Goal: Information Seeking & Learning: Learn about a topic

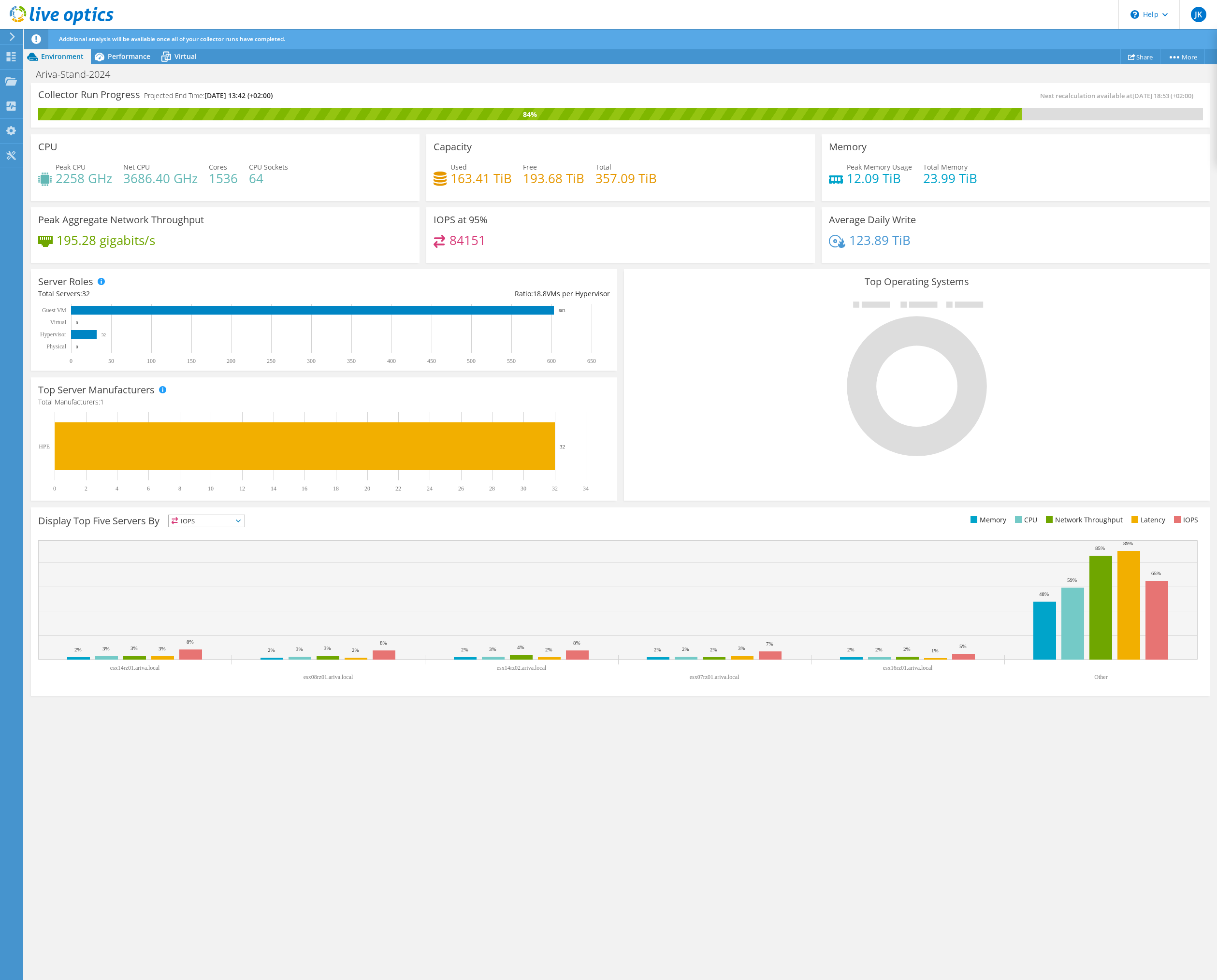
click at [241, 522] on icon at bounding box center [239, 521] width 5 height 3
click at [590, 527] on div "Display Top Five Servers By IOPS IOPS" at bounding box center [329, 523] width 582 height 16
click at [612, 831] on div "Collector Run Progress Projected End Time: 08/13/2025, 13:42 (+02:00) Next reca…" at bounding box center [621, 532] width 1193 height 898
click at [1146, 61] on link "Share" at bounding box center [1141, 57] width 40 height 15
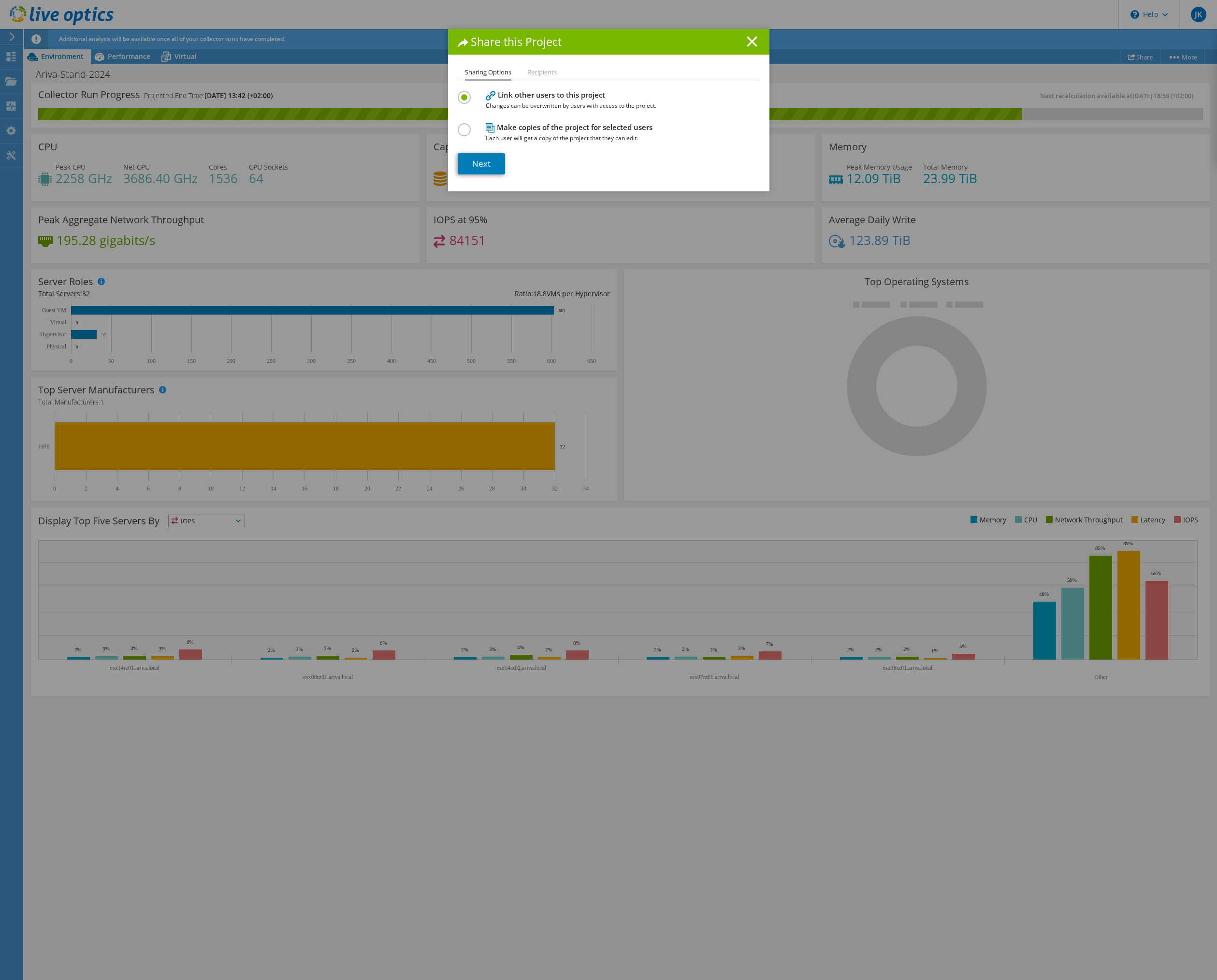
click at [747, 40] on line at bounding box center [752, 41] width 9 height 9
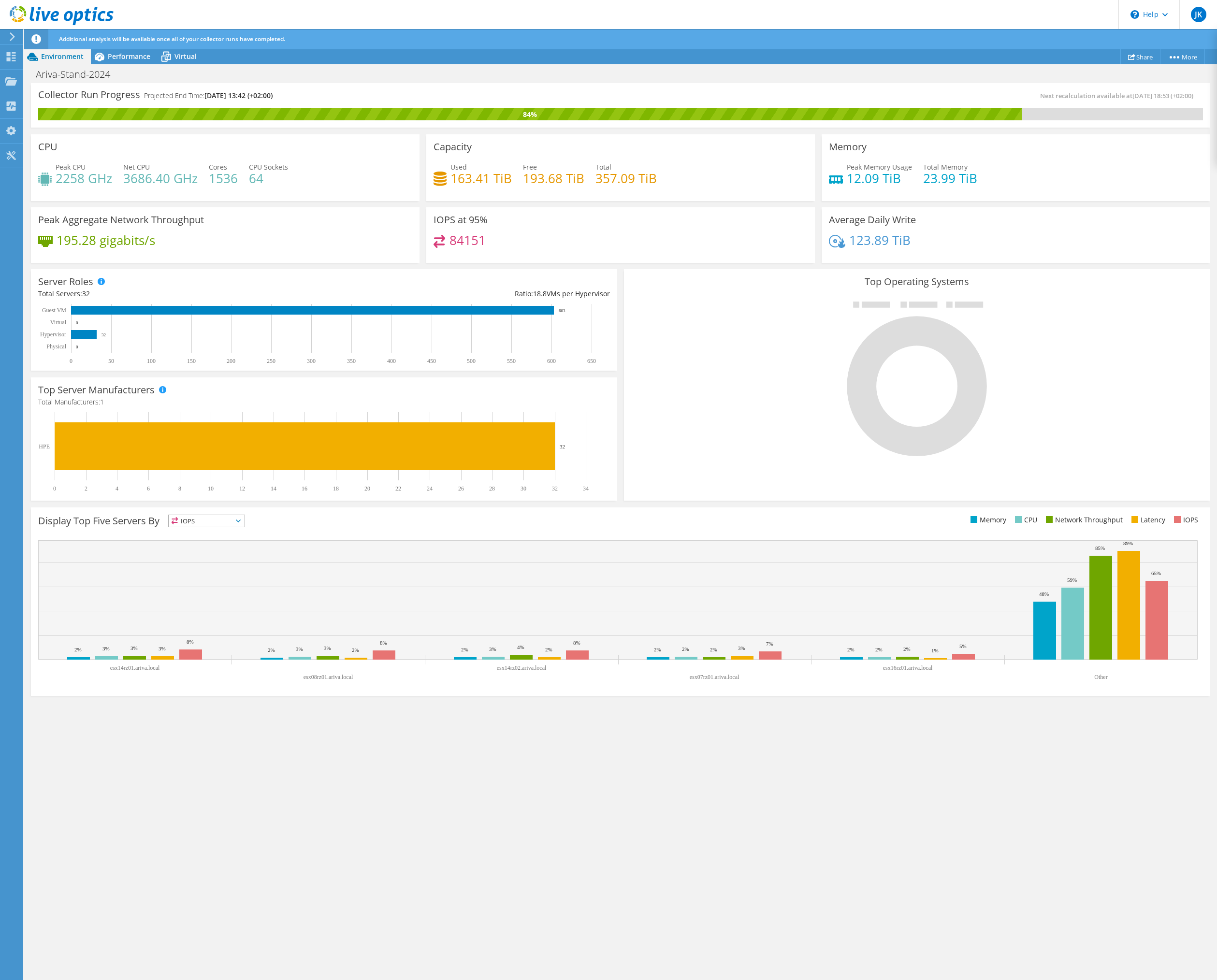
drag, startPoint x: 1196, startPoint y: 96, endPoint x: 1023, endPoint y: 97, distance: 173.0
click at [1040, 97] on span "Next recalculation available at 08/12/2025, 18:53 (+02:00)" at bounding box center [1119, 96] width 158 height 9
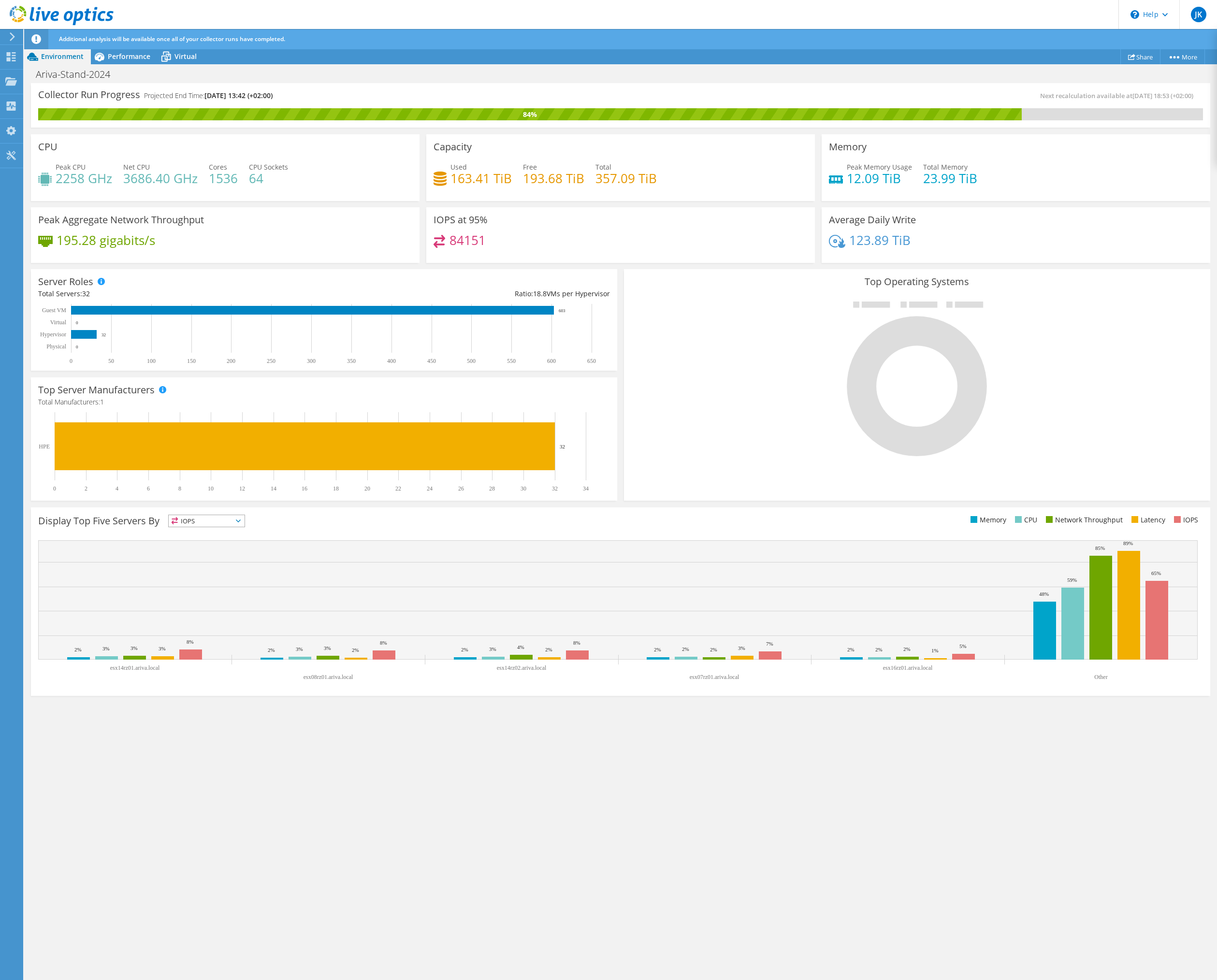
click at [1046, 97] on span "Next recalculation available at 08/12/2025, 18:53 (+02:00)" at bounding box center [1119, 96] width 158 height 9
click at [465, 771] on div "Collector Run Progress Projected End Time: 08/13/2025, 13:42 (+02:00) Next reca…" at bounding box center [621, 532] width 1193 height 898
click at [918, 354] on icon at bounding box center [917, 379] width 145 height 155
click at [132, 61] on span "Performance" at bounding box center [129, 56] width 42 height 9
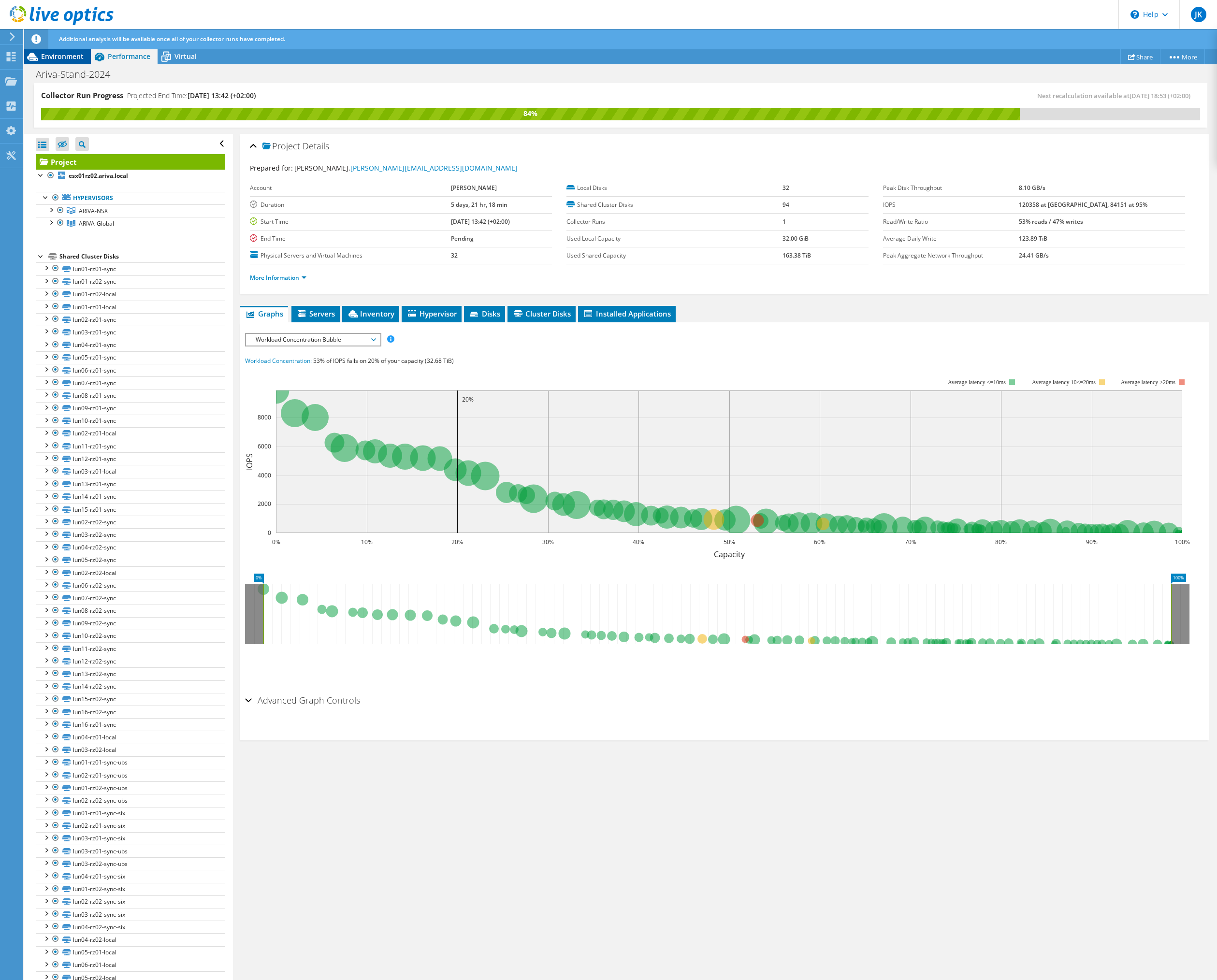
click at [48, 61] on span "Environment" at bounding box center [62, 56] width 42 height 9
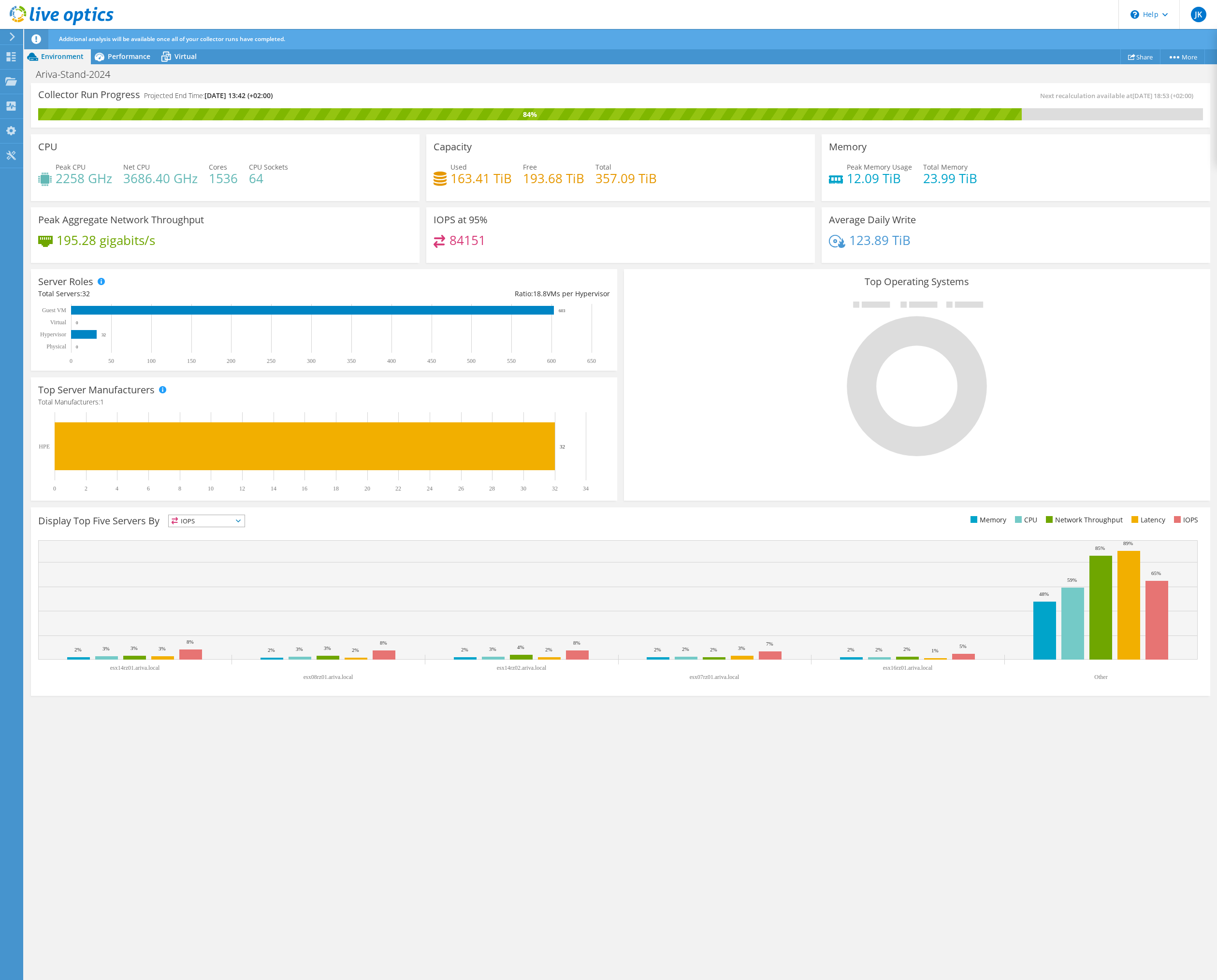
click at [686, 793] on div "Collector Run Progress Projected End Time: 08/13/2025, 13:42 (+02:00) Next reca…" at bounding box center [621, 532] width 1193 height 898
click at [232, 524] on span "IOPS" at bounding box center [206, 521] width 76 height 12
click at [222, 583] on li "Latency" at bounding box center [206, 588] width 76 height 14
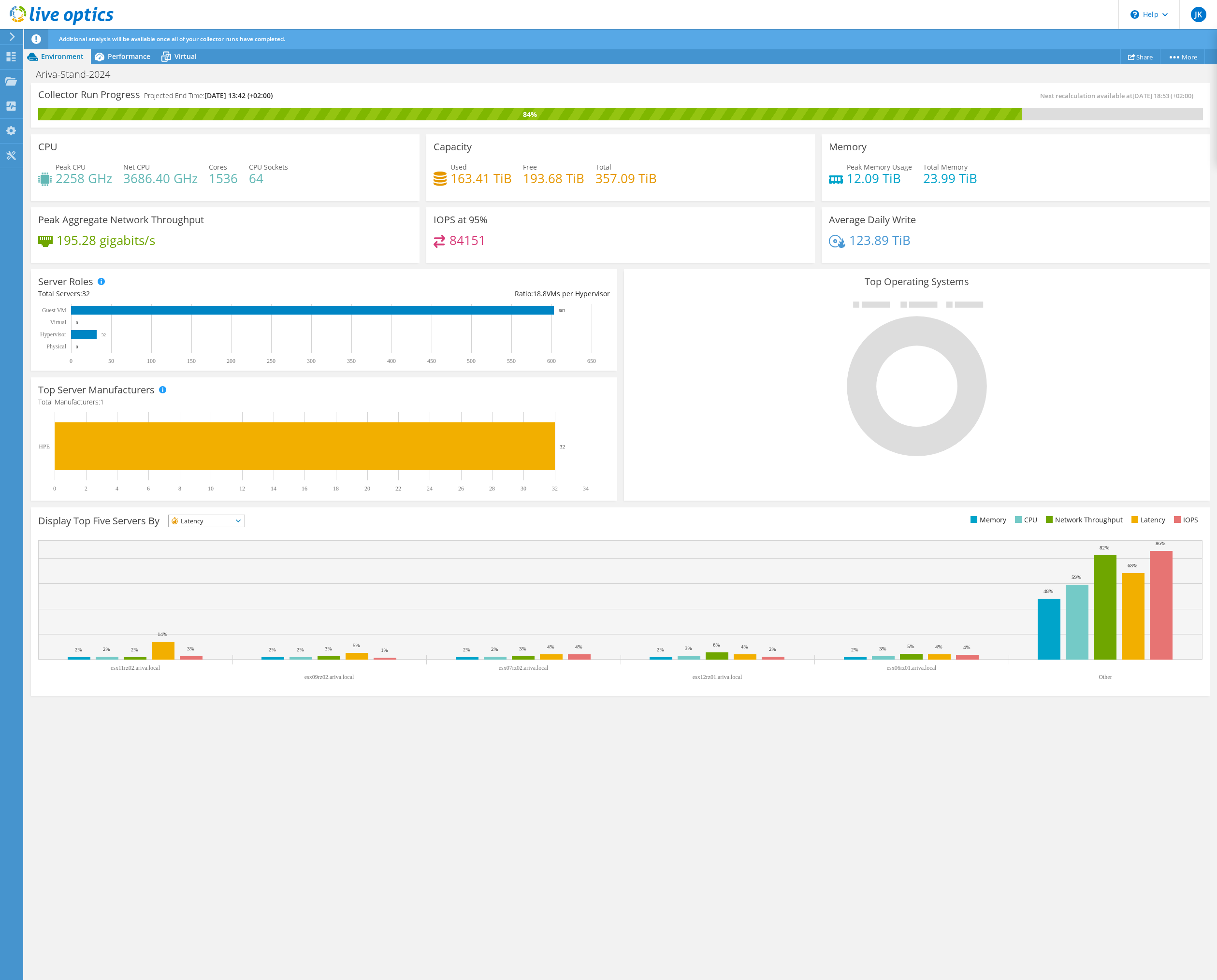
click at [232, 520] on span "Latency" at bounding box center [201, 521] width 64 height 12
click at [213, 562] on li "CPU" at bounding box center [206, 561] width 76 height 14
click at [220, 520] on span "CPU" at bounding box center [201, 521] width 64 height 12
click at [216, 546] on li "Memory" at bounding box center [206, 547] width 76 height 14
click at [916, 833] on div "Collector Run Progress Projected End Time: 08/13/2025, 13:42 (+02:00) Next reca…" at bounding box center [621, 532] width 1193 height 898
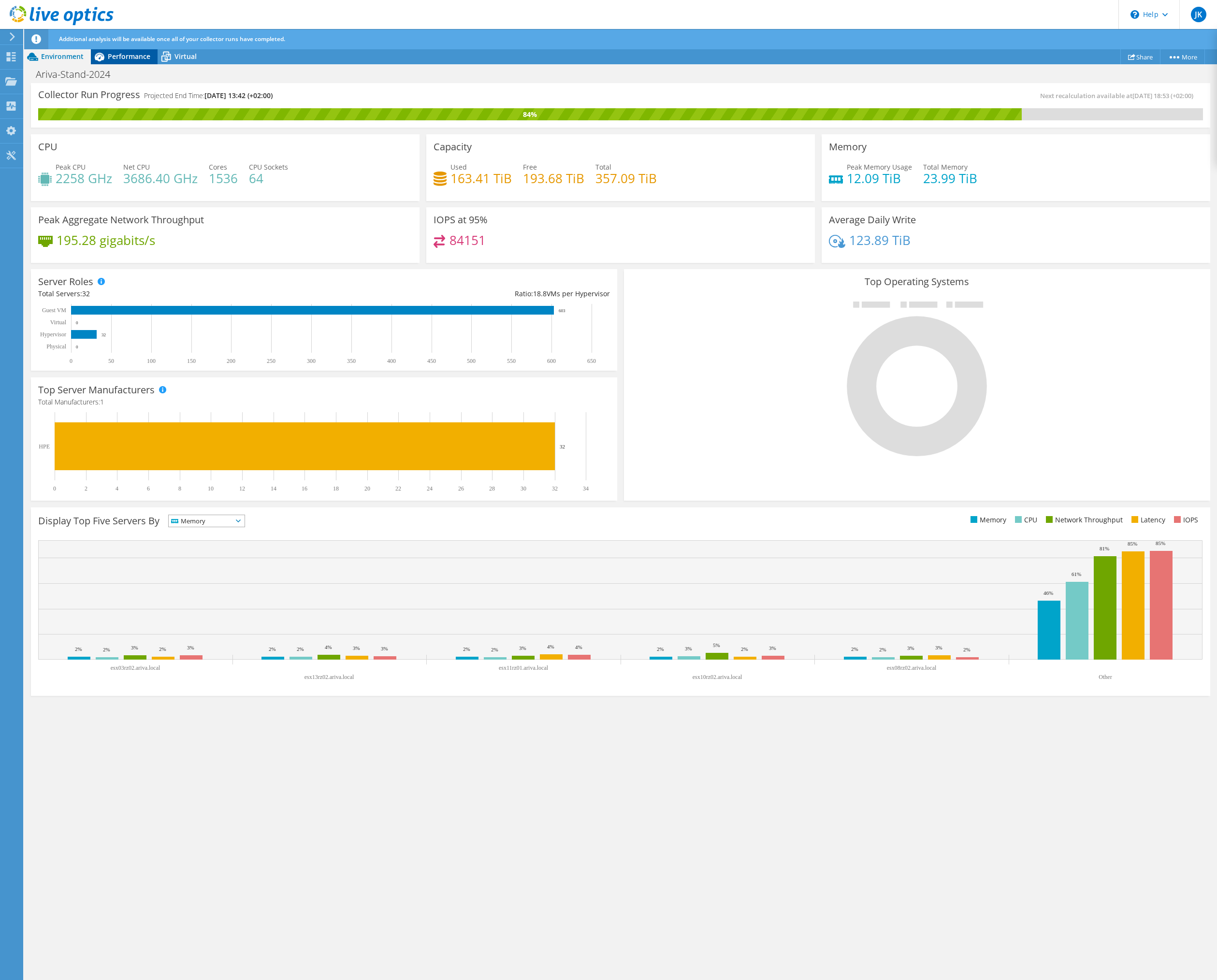
click at [104, 56] on icon at bounding box center [99, 56] width 17 height 17
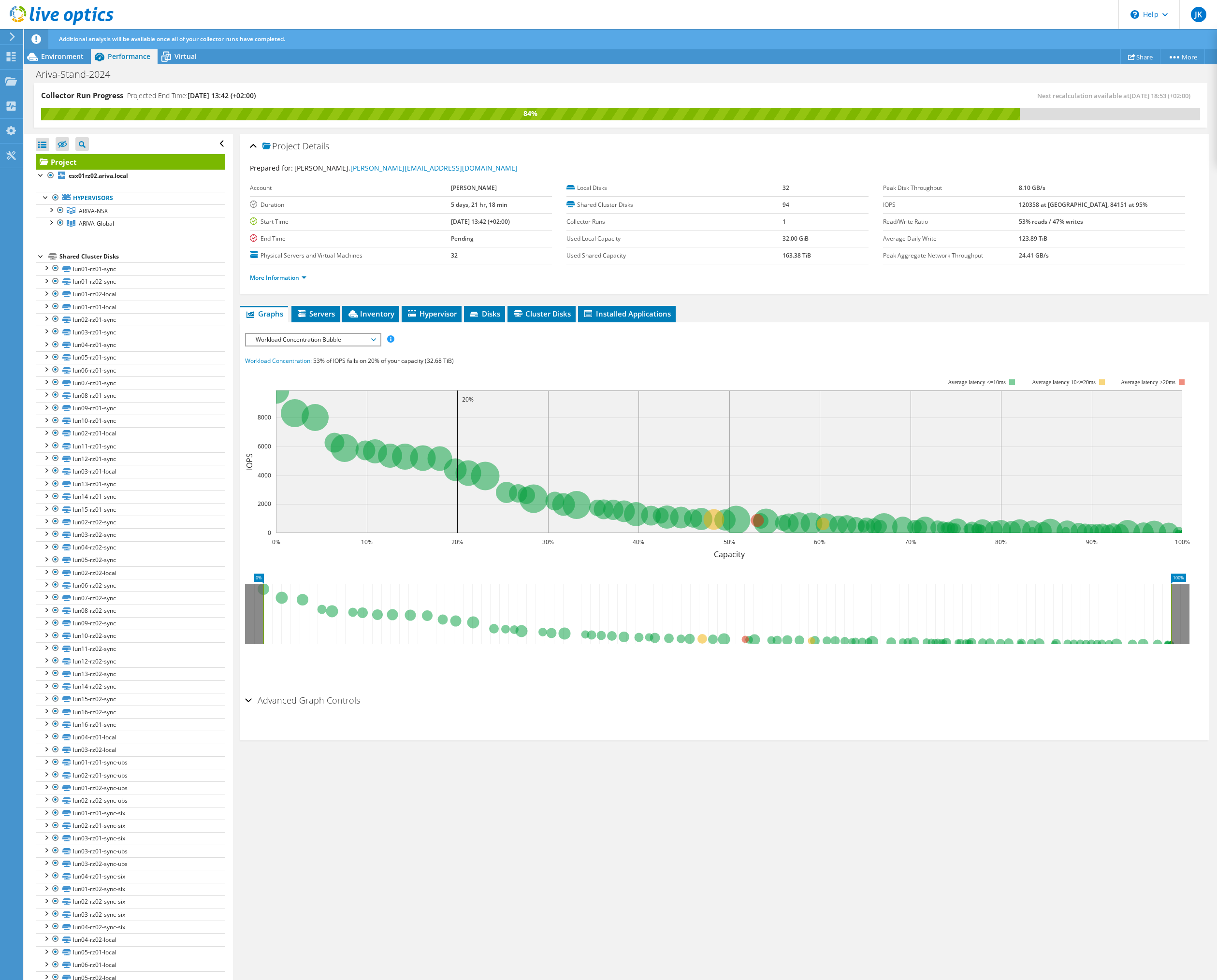
click at [336, 341] on span "Workload Concentration Bubble" at bounding box center [313, 340] width 124 height 12
click at [305, 354] on li "IOPS" at bounding box center [313, 351] width 134 height 12
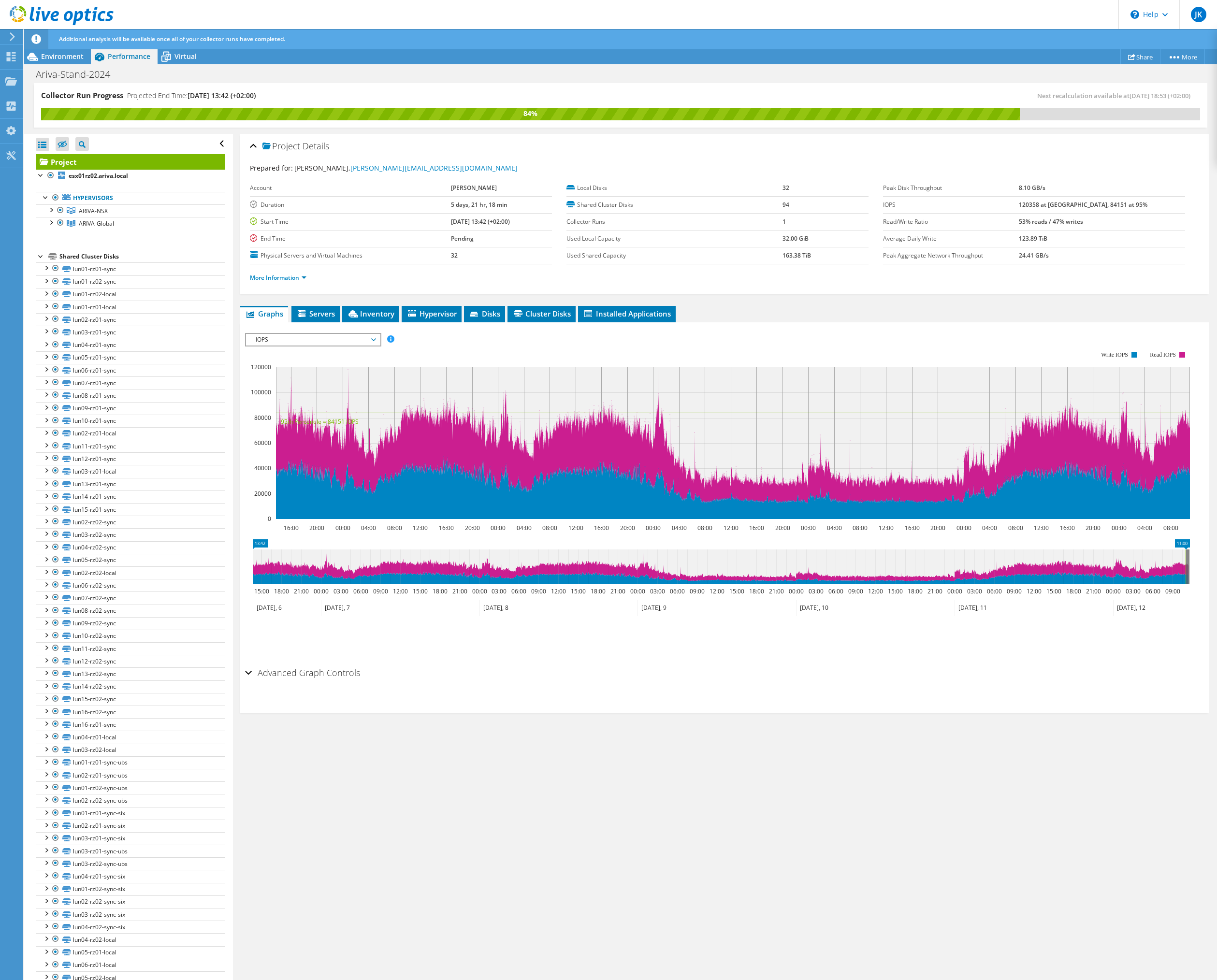
click at [370, 339] on span "IOPS" at bounding box center [313, 340] width 124 height 12
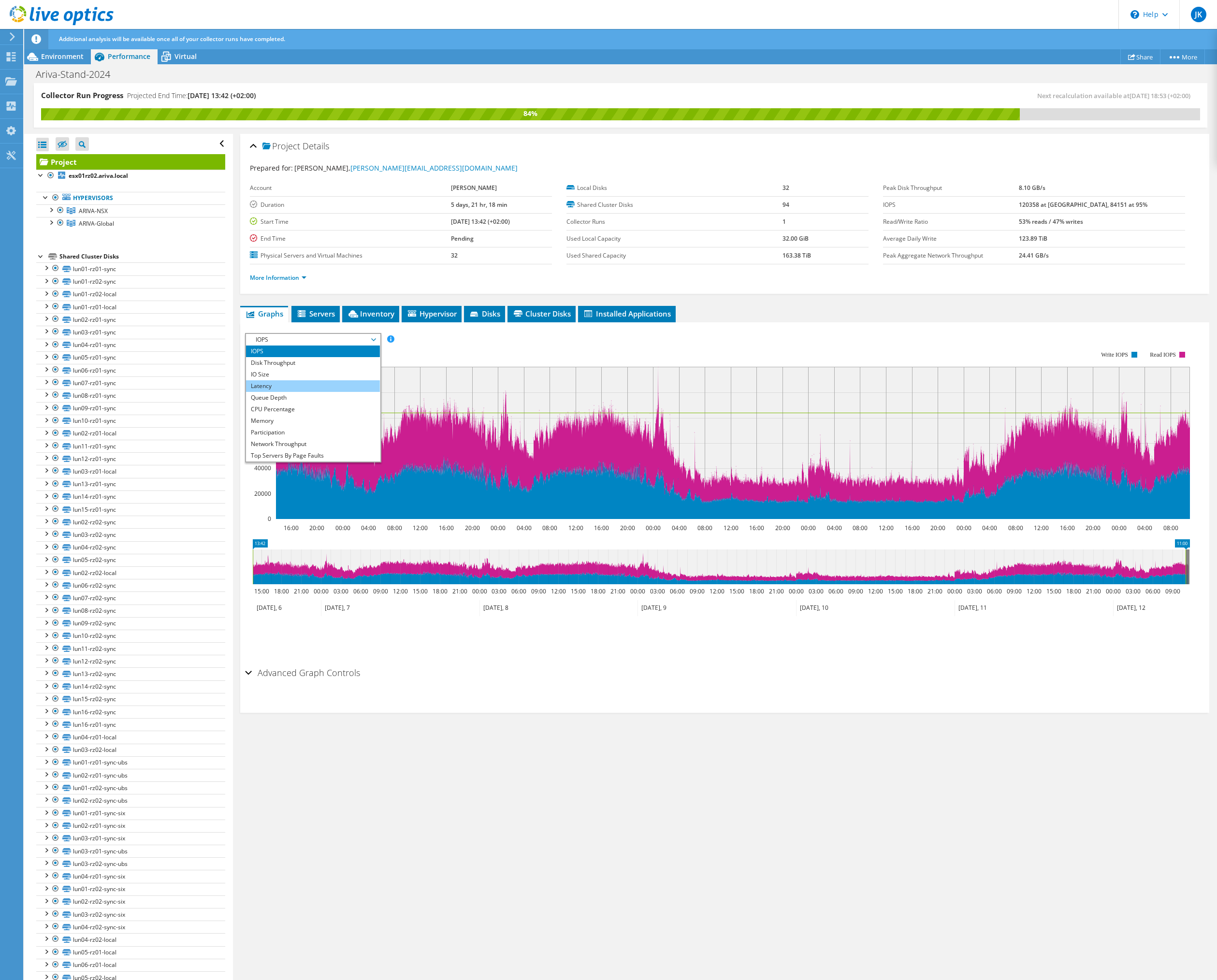
click at [306, 384] on li "Latency" at bounding box center [313, 386] width 134 height 12
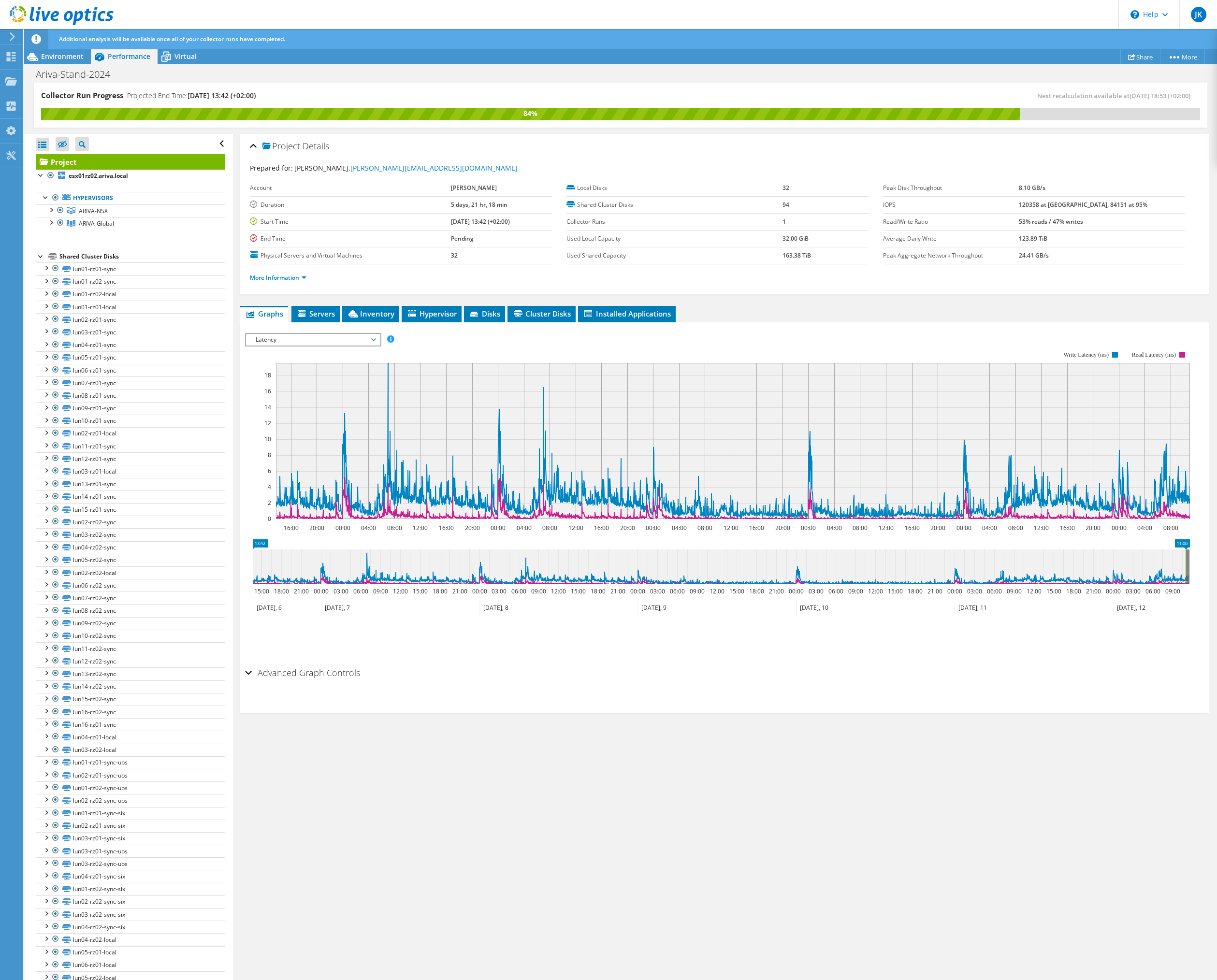
click at [378, 339] on span "Latency" at bounding box center [313, 340] width 134 height 12
click at [301, 355] on li "IOPS" at bounding box center [313, 351] width 134 height 12
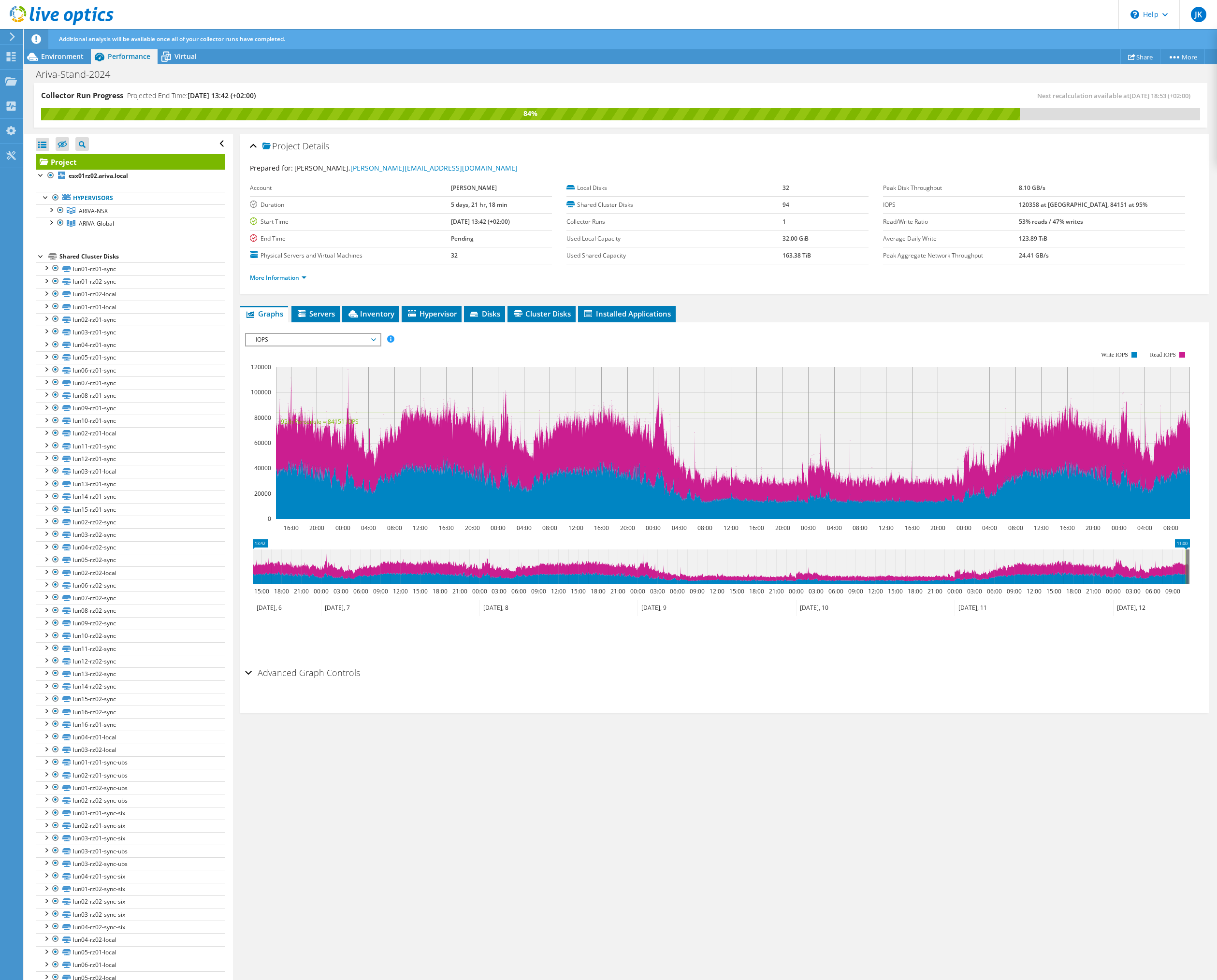
click at [375, 339] on icon at bounding box center [374, 340] width 5 height 3
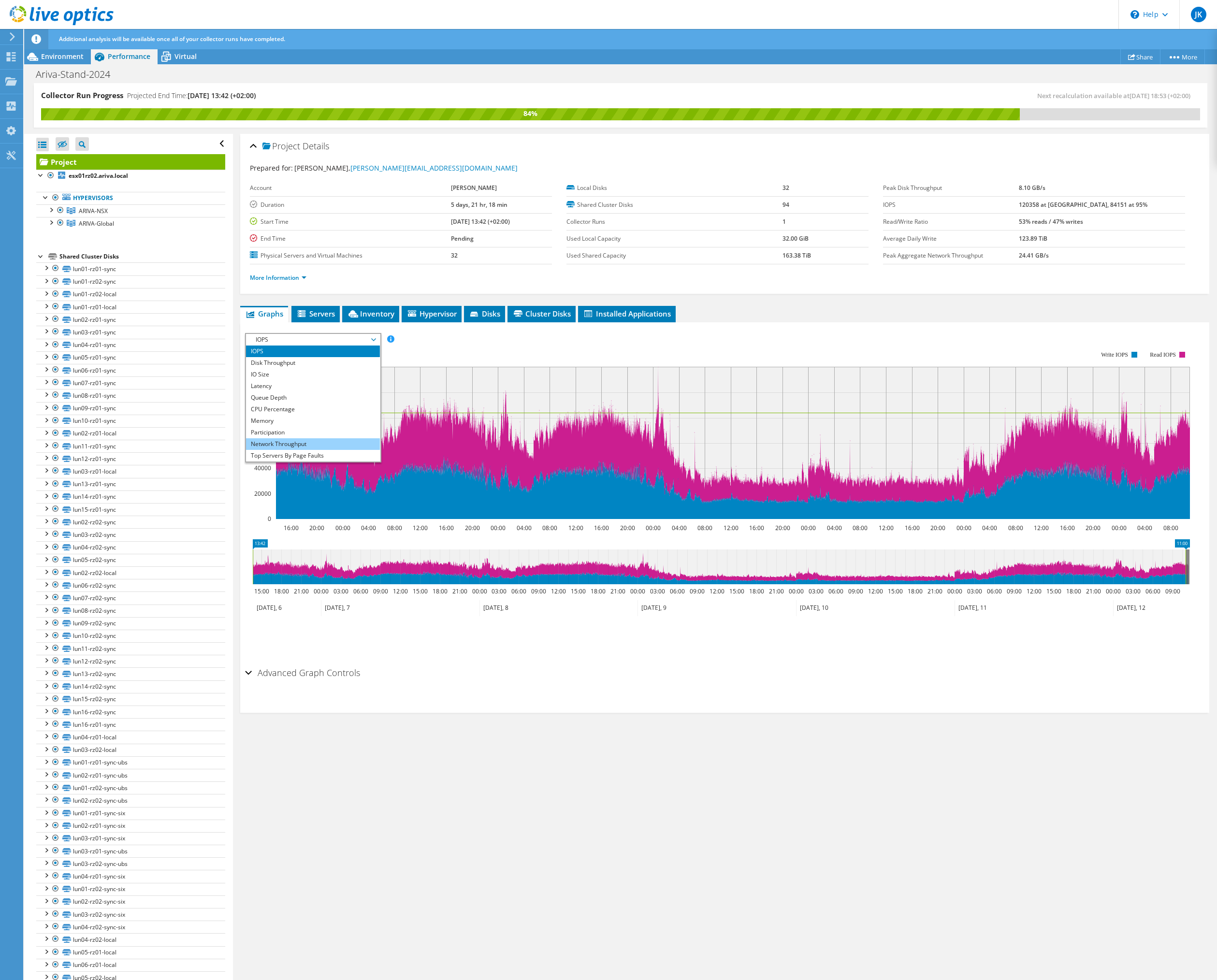
click at [308, 443] on li "Network Throughput" at bounding box center [313, 444] width 134 height 12
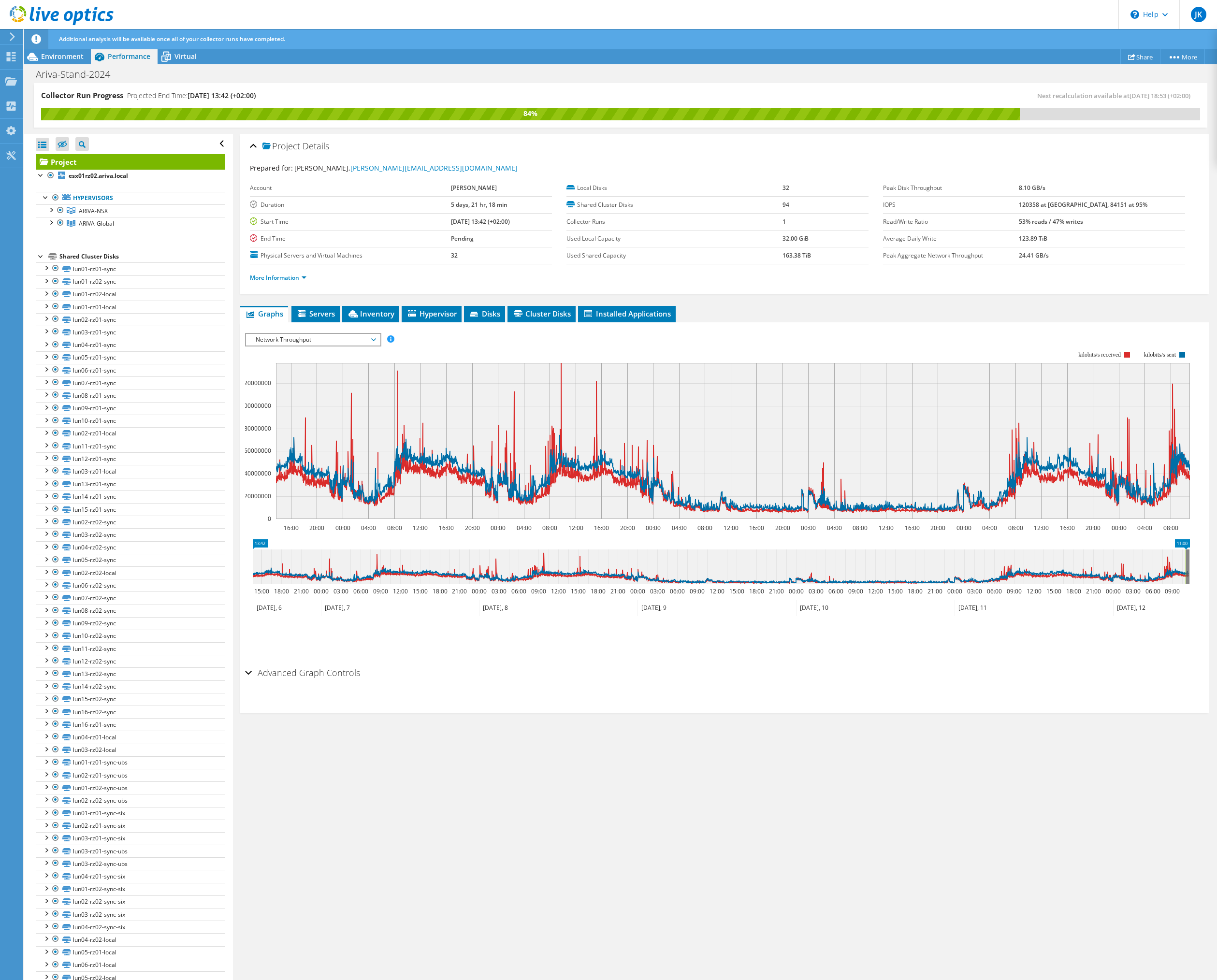
click at [367, 337] on span "Network Throughput" at bounding box center [313, 340] width 124 height 12
click at [323, 447] on li "Workload Concentration Bubble" at bounding box center [313, 444] width 134 height 12
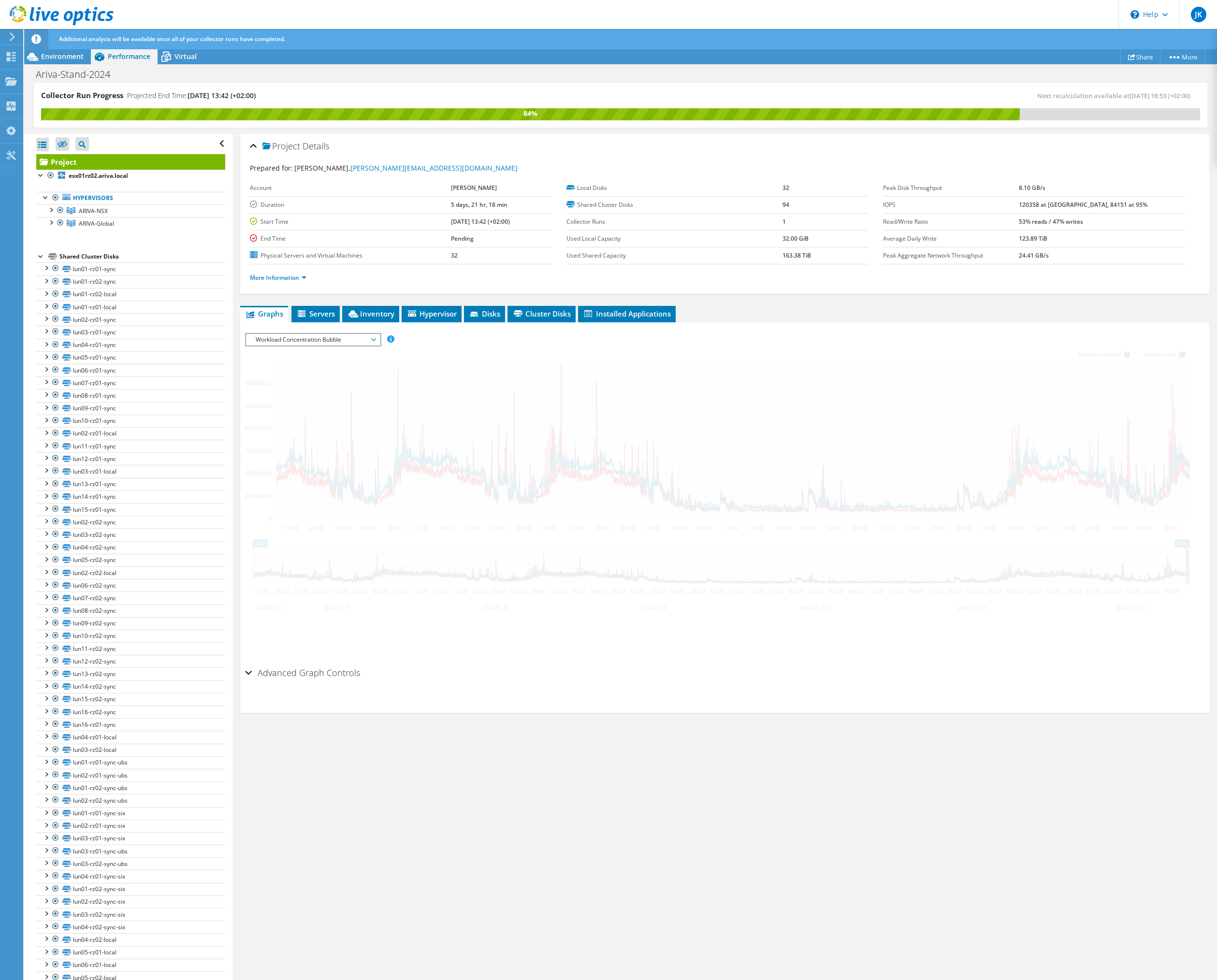
click at [357, 339] on span "Workload Concentration Bubble" at bounding box center [313, 340] width 124 height 12
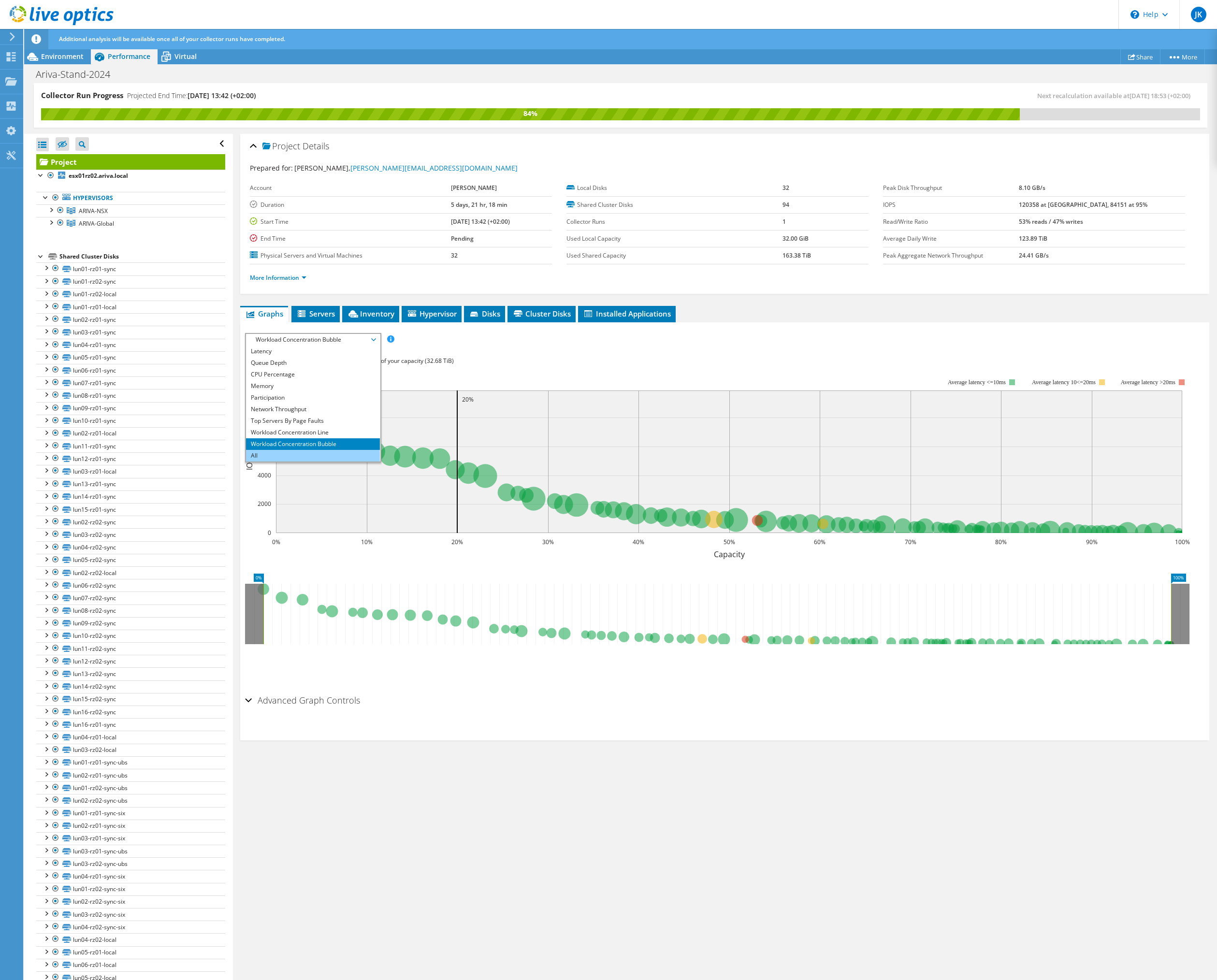
click at [312, 453] on li "All" at bounding box center [313, 455] width 134 height 12
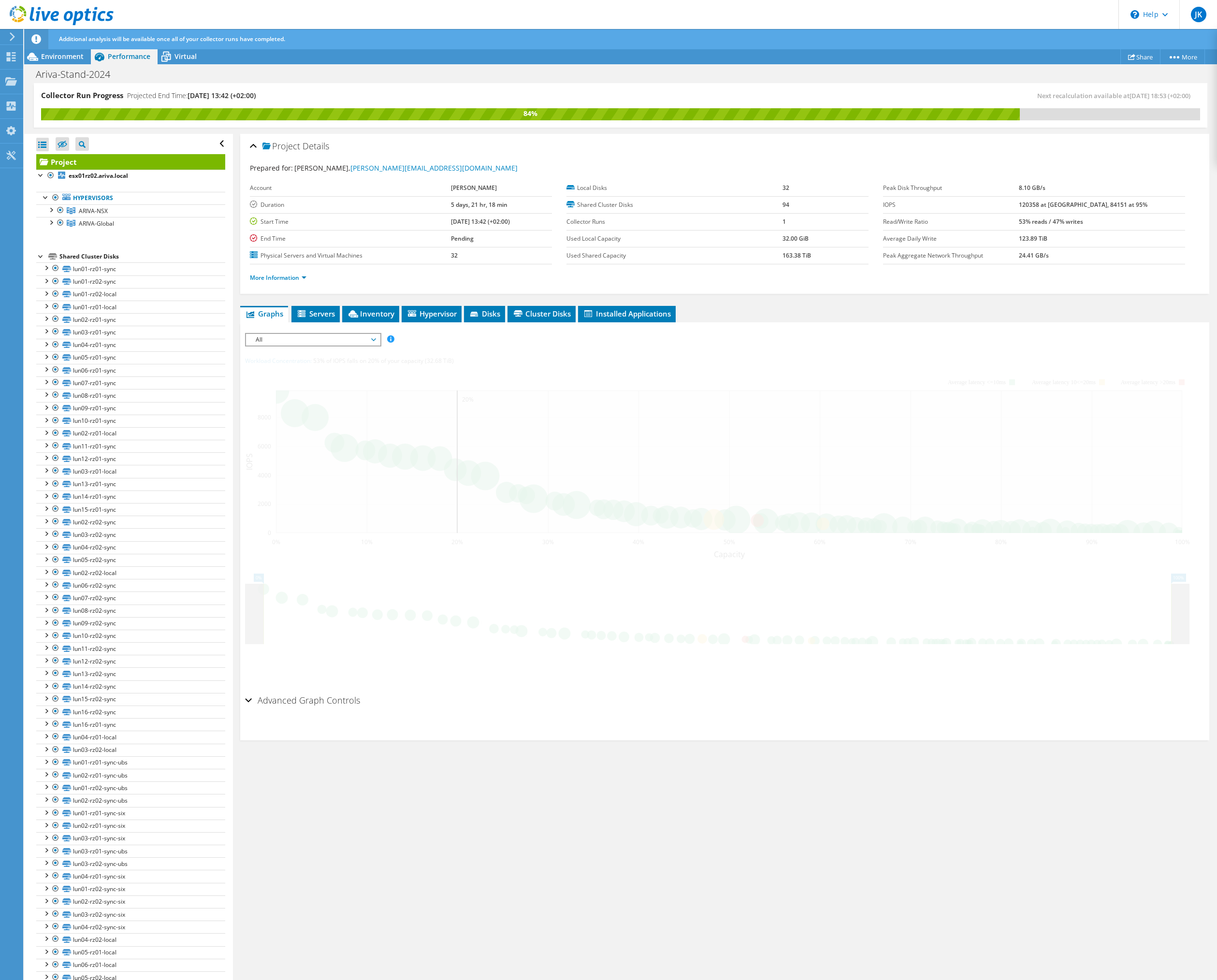
click at [538, 821] on div "Project Details Prepared for: Justin Kähl, justin.kaehl@ariva.de Account Justin…" at bounding box center [725, 557] width 984 height 847
click at [540, 836] on div "Project Details Prepared for: Justin Kähl, justin.kaehl@ariva.de Account Justin…" at bounding box center [725, 557] width 984 height 847
click at [298, 337] on span "All" at bounding box center [313, 340] width 124 height 12
click at [299, 375] on li "IO Size" at bounding box center [313, 374] width 134 height 12
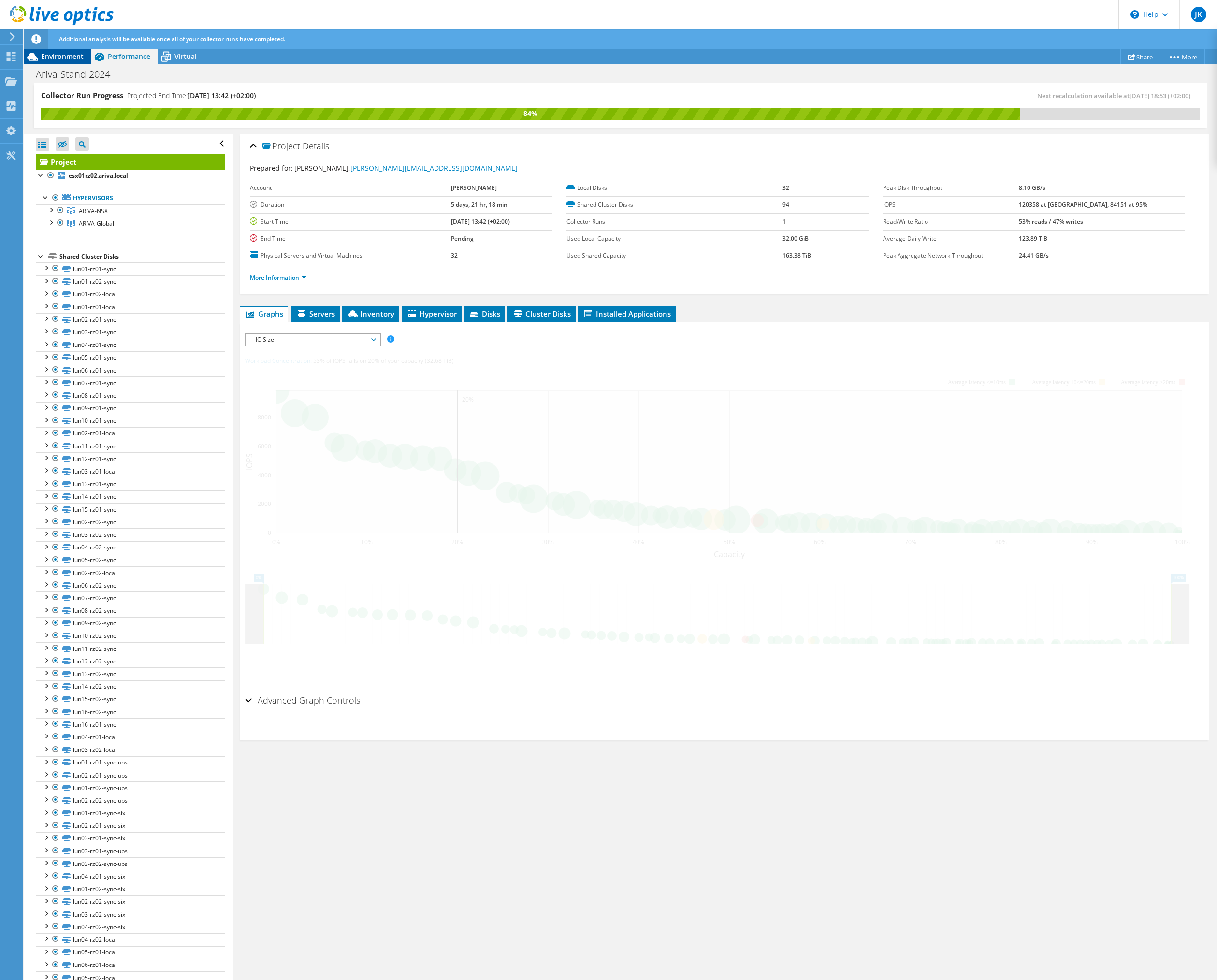
click at [84, 54] on div "Environment" at bounding box center [57, 56] width 67 height 16
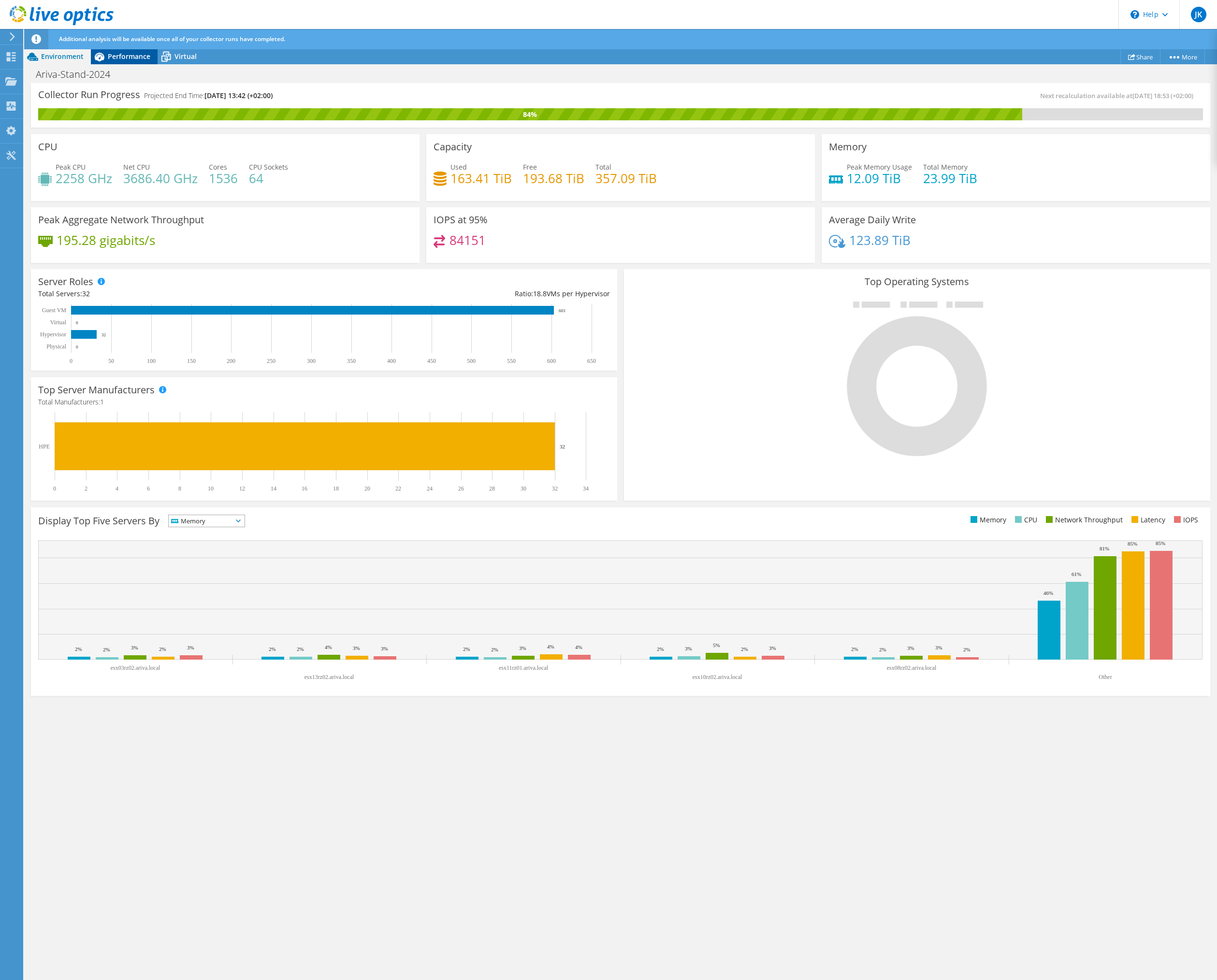
click at [129, 58] on span "Performance" at bounding box center [129, 56] width 42 height 9
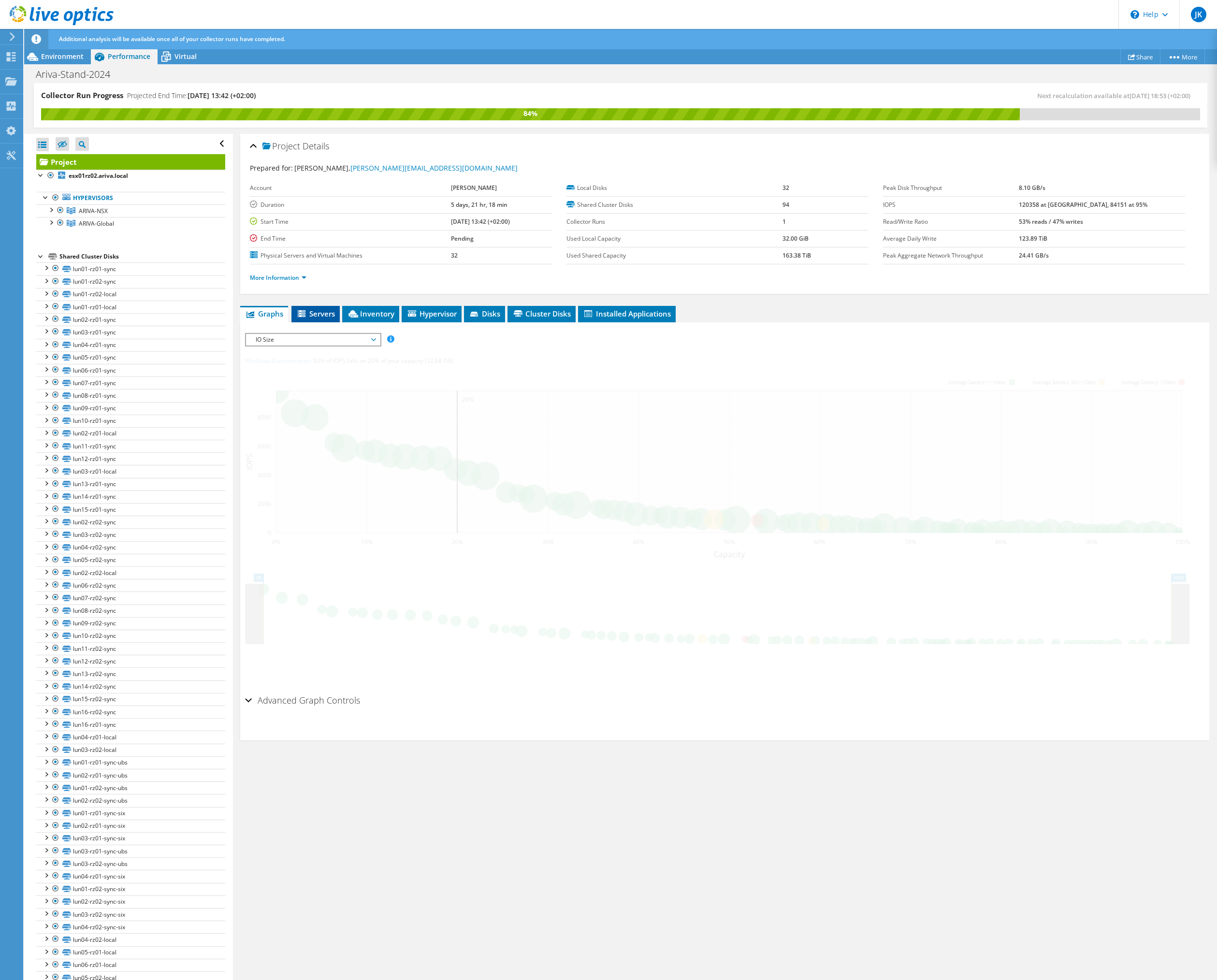
click at [329, 316] on span "Servers" at bounding box center [315, 313] width 39 height 9
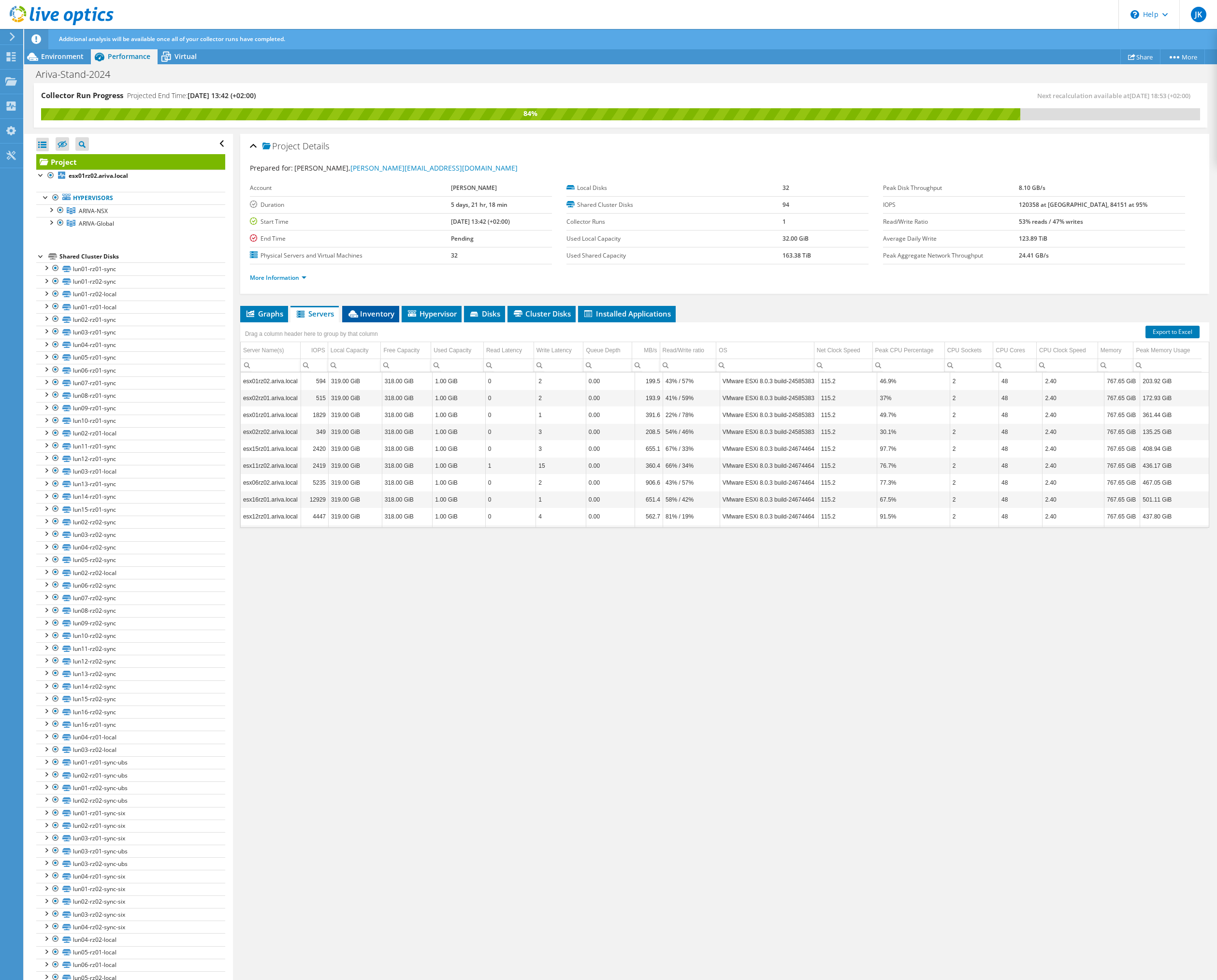
click at [369, 312] on span "Inventory" at bounding box center [371, 313] width 47 height 9
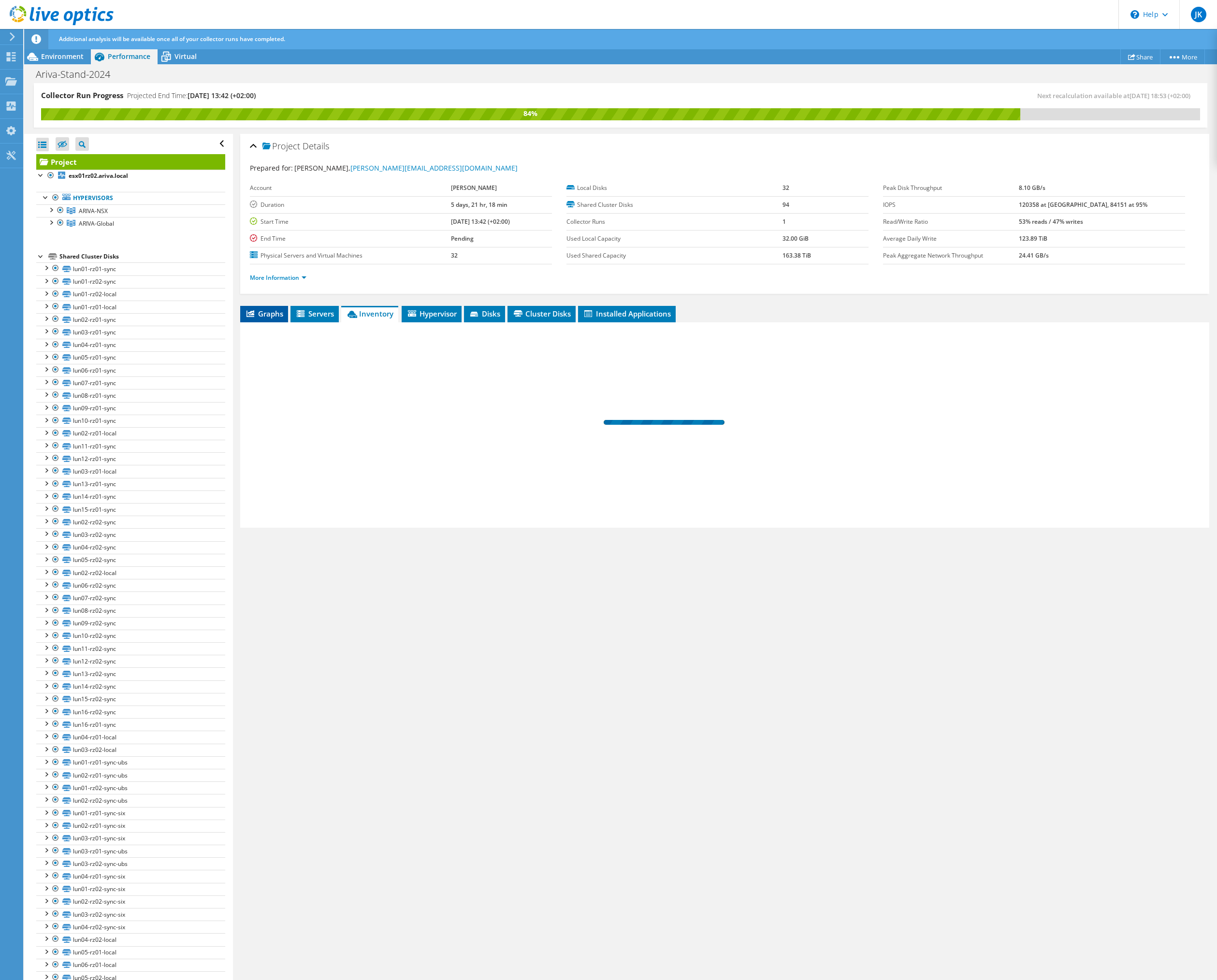
click at [277, 313] on span "Graphs" at bounding box center [264, 313] width 38 height 9
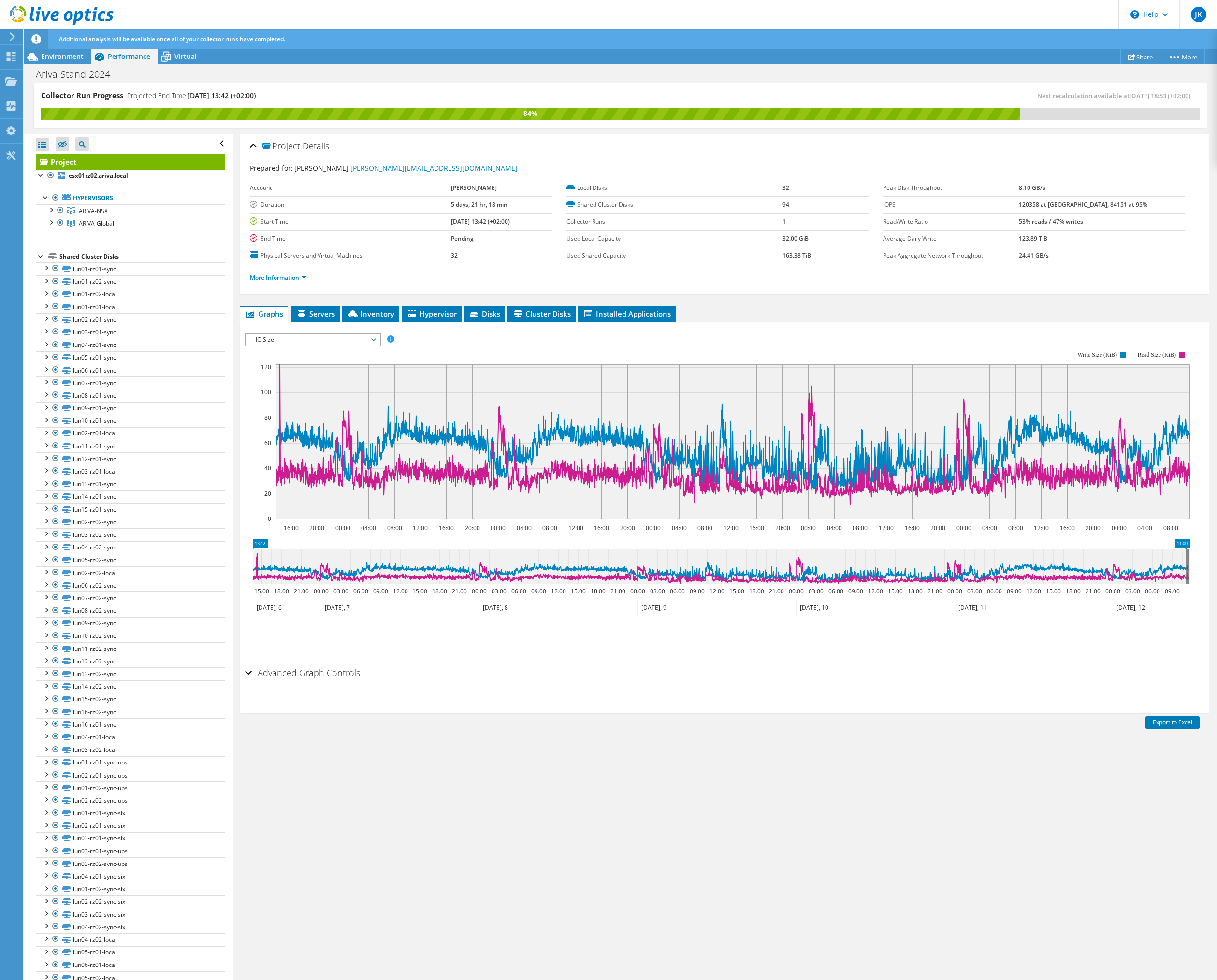
click at [369, 340] on span "IO Size" at bounding box center [313, 340] width 124 height 12
click at [321, 452] on li "All" at bounding box center [313, 455] width 134 height 12
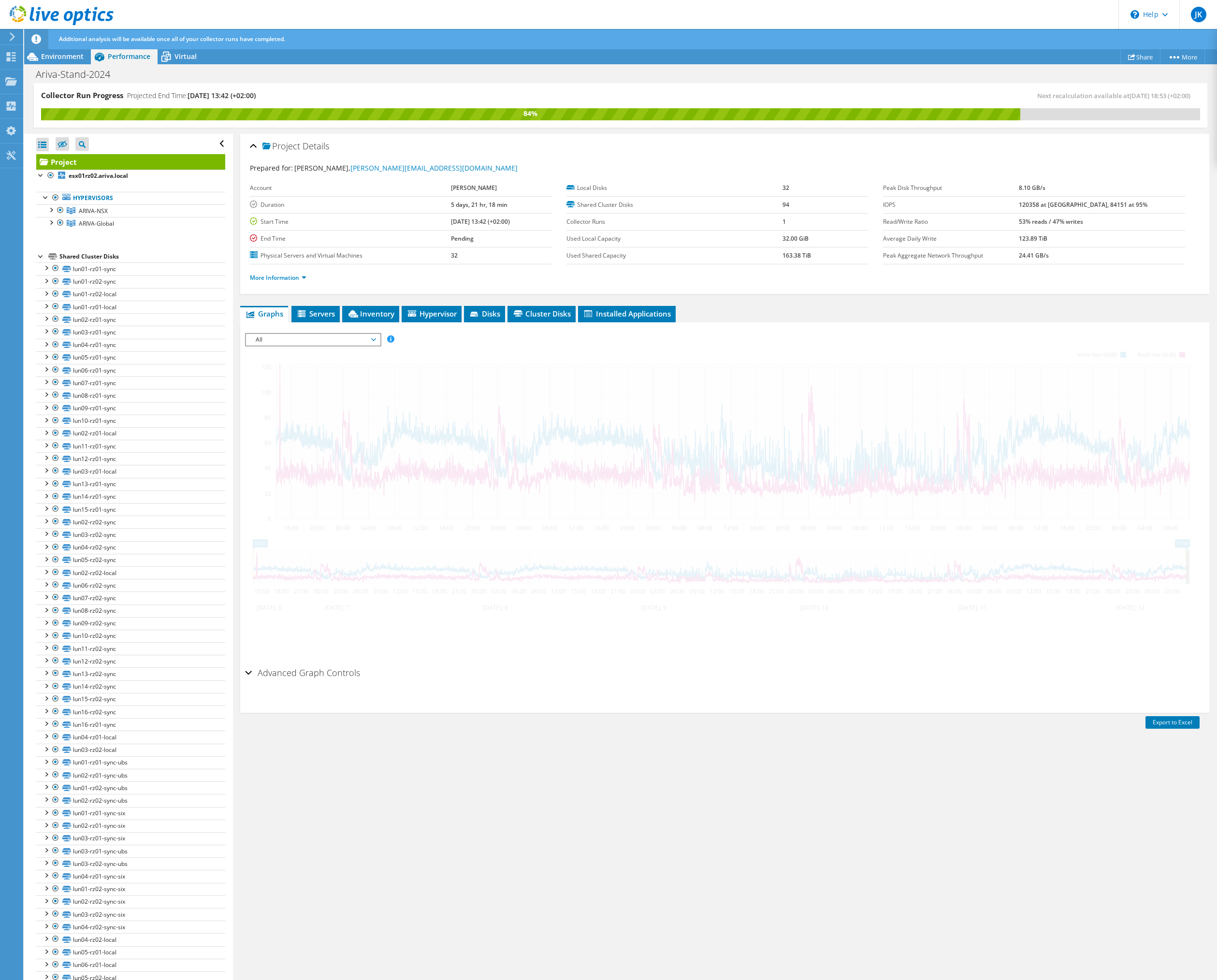
click at [372, 340] on span "All" at bounding box center [313, 340] width 124 height 12
click at [319, 419] on li "Top Servers By Page Faults" at bounding box center [313, 421] width 134 height 12
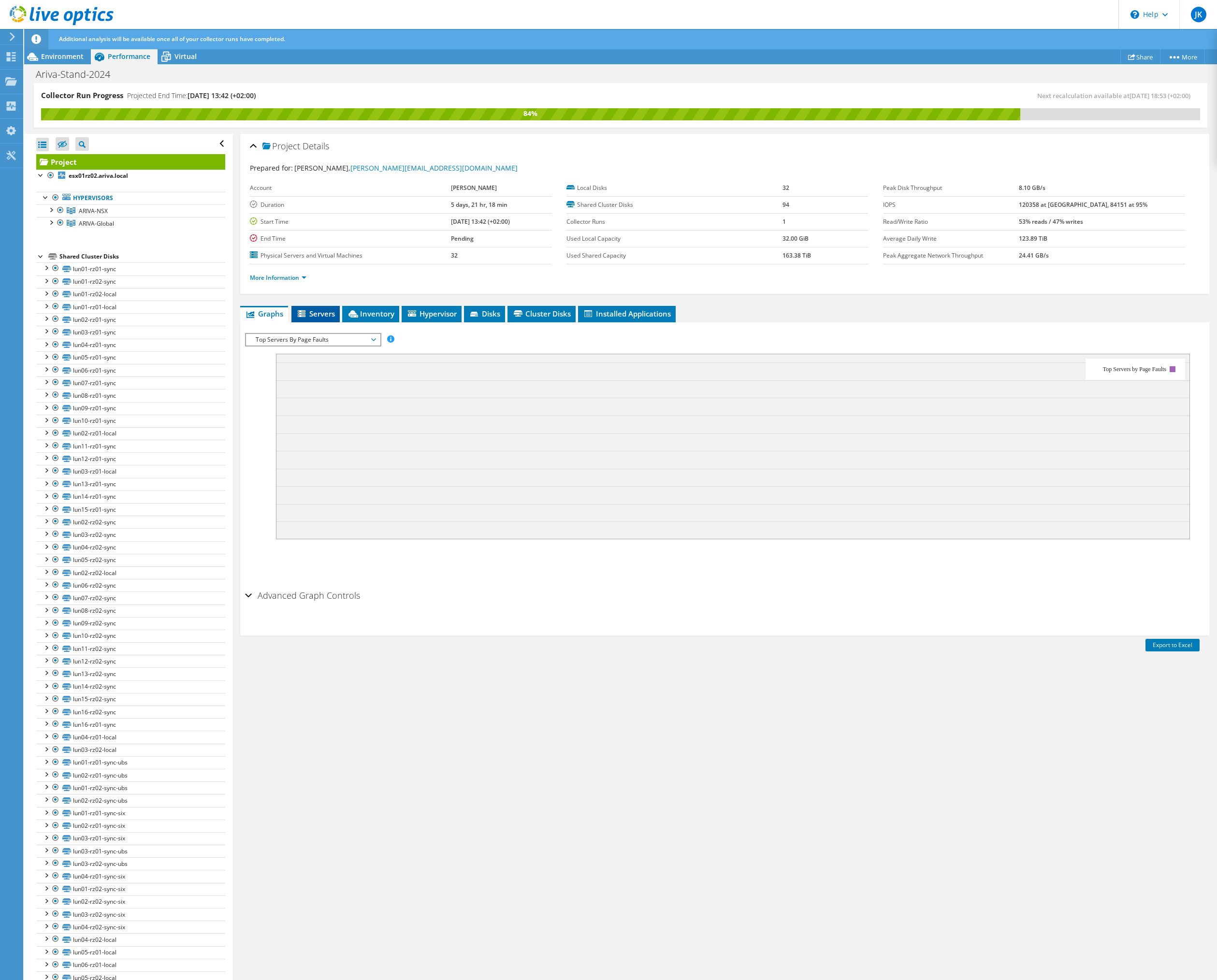
click at [330, 318] on span "Servers" at bounding box center [315, 313] width 39 height 9
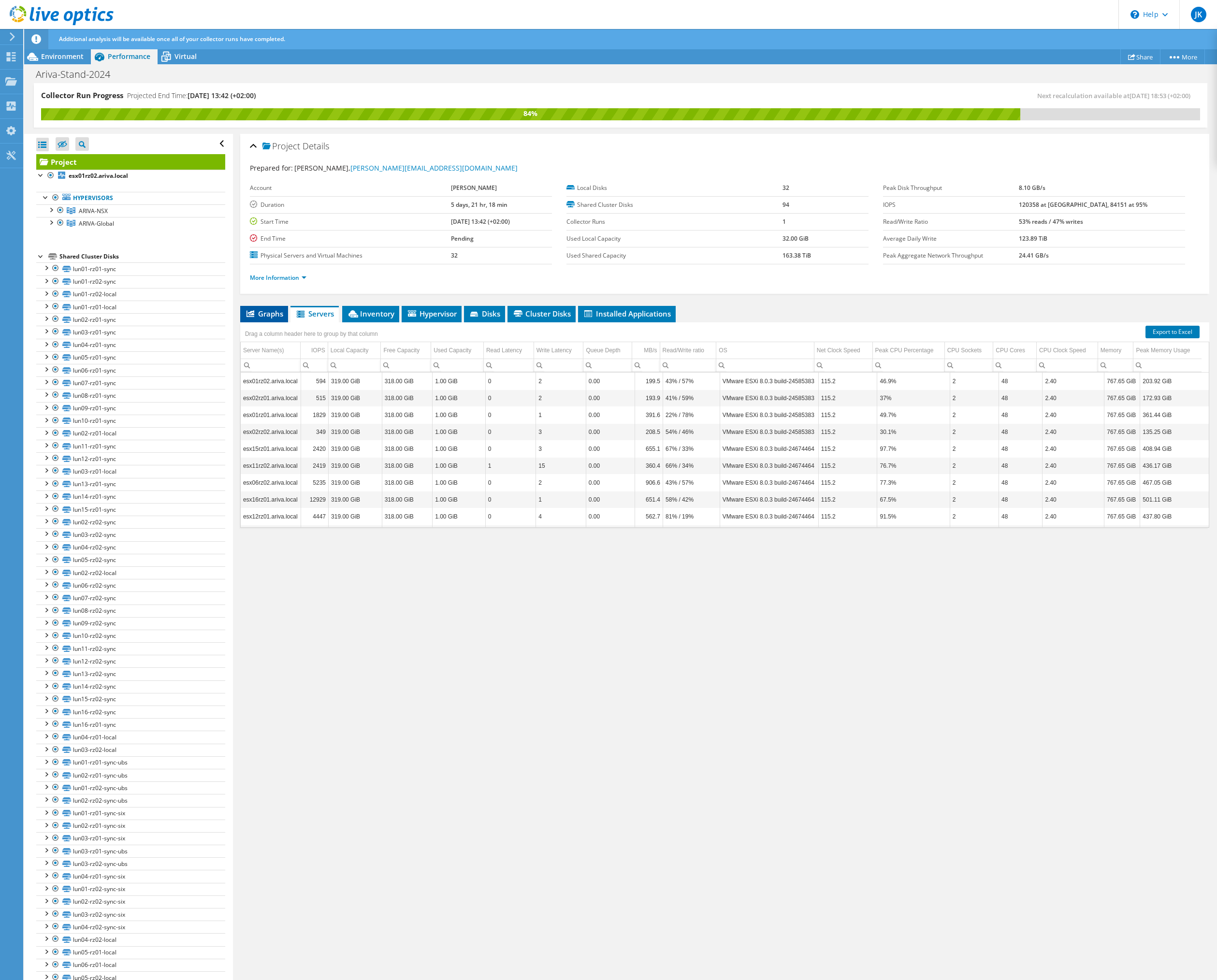
click at [274, 312] on span "Graphs" at bounding box center [264, 313] width 38 height 9
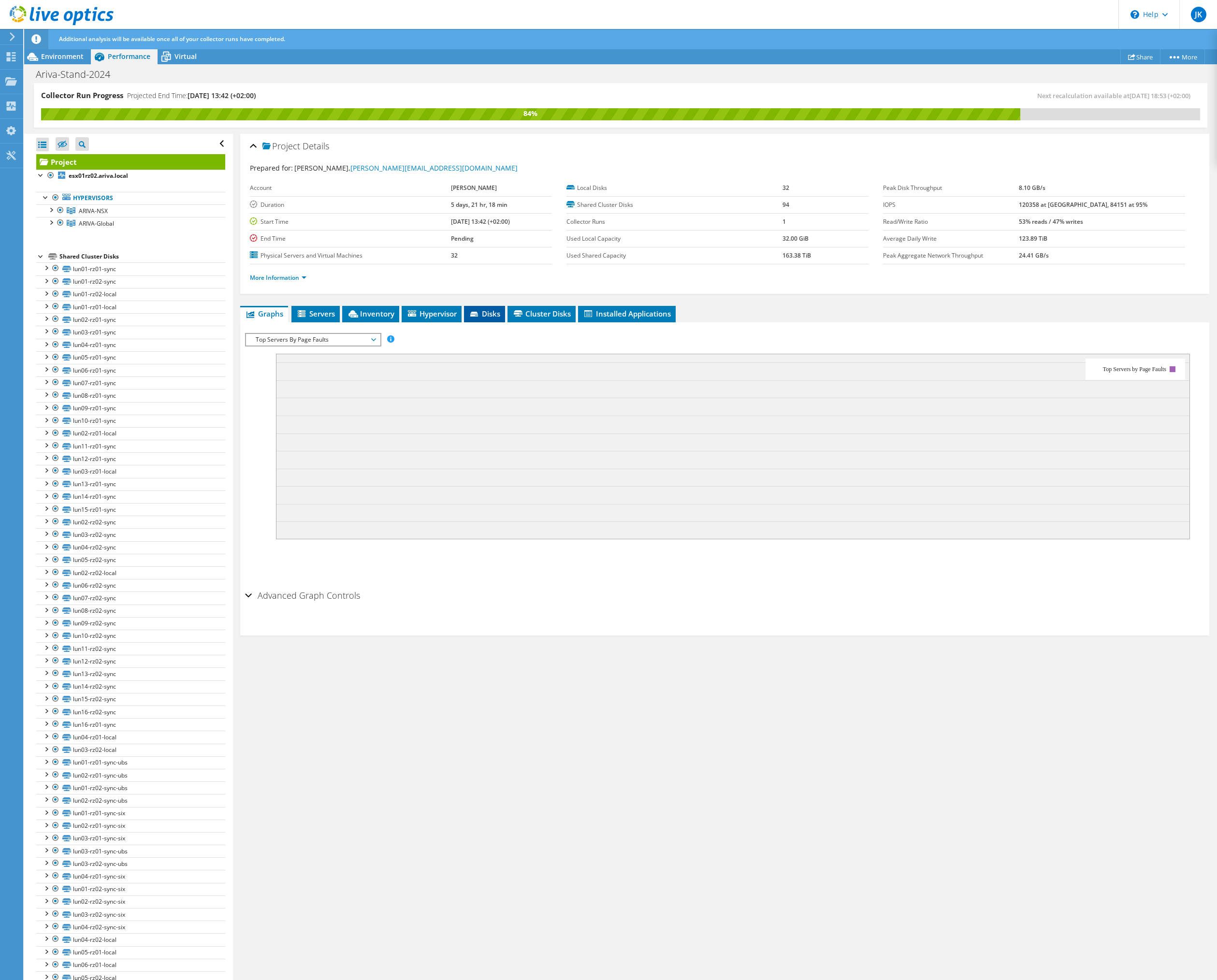
click at [484, 314] on span "Disks" at bounding box center [485, 313] width 31 height 9
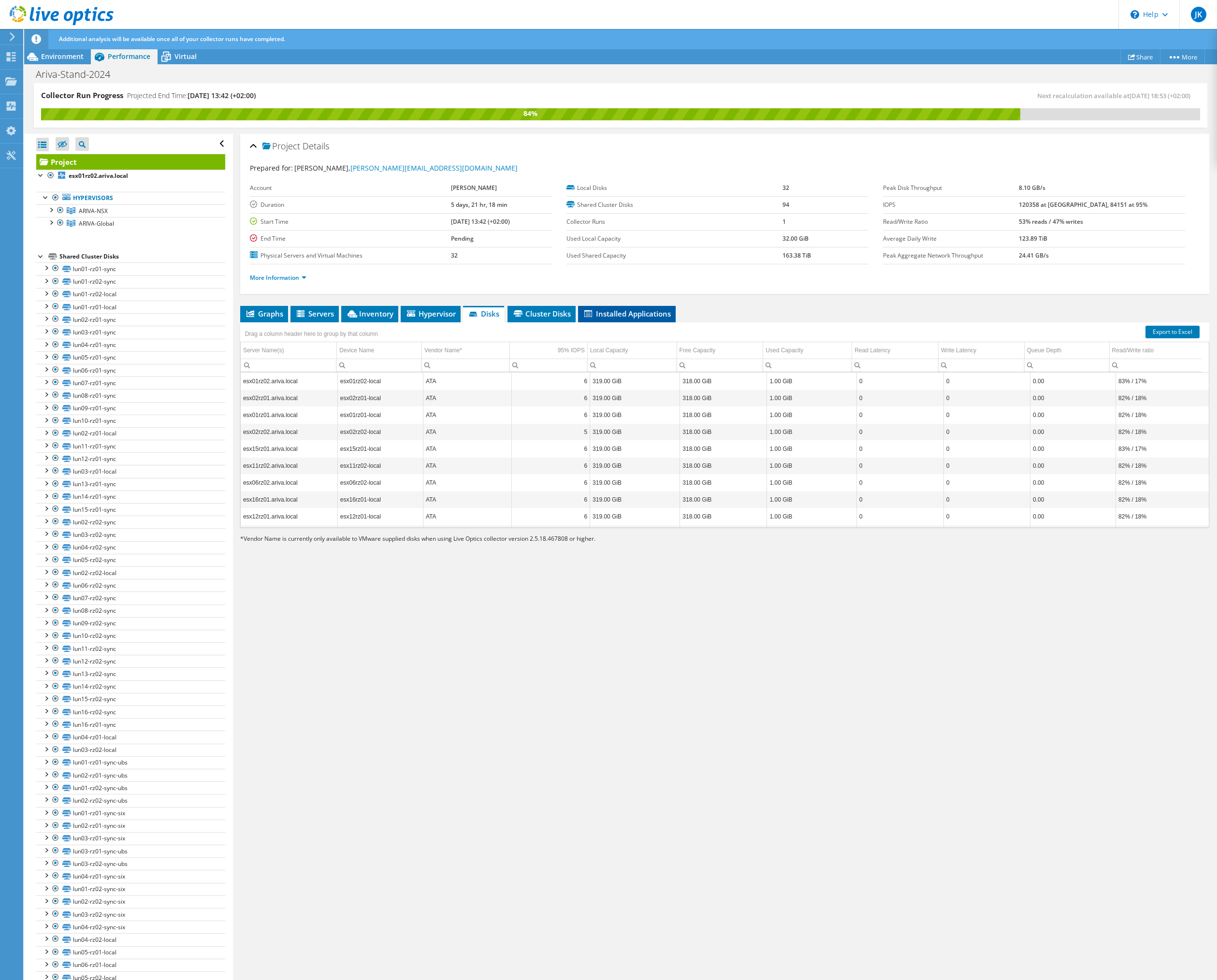
click at [601, 314] on span "Installed Applications" at bounding box center [627, 313] width 88 height 9
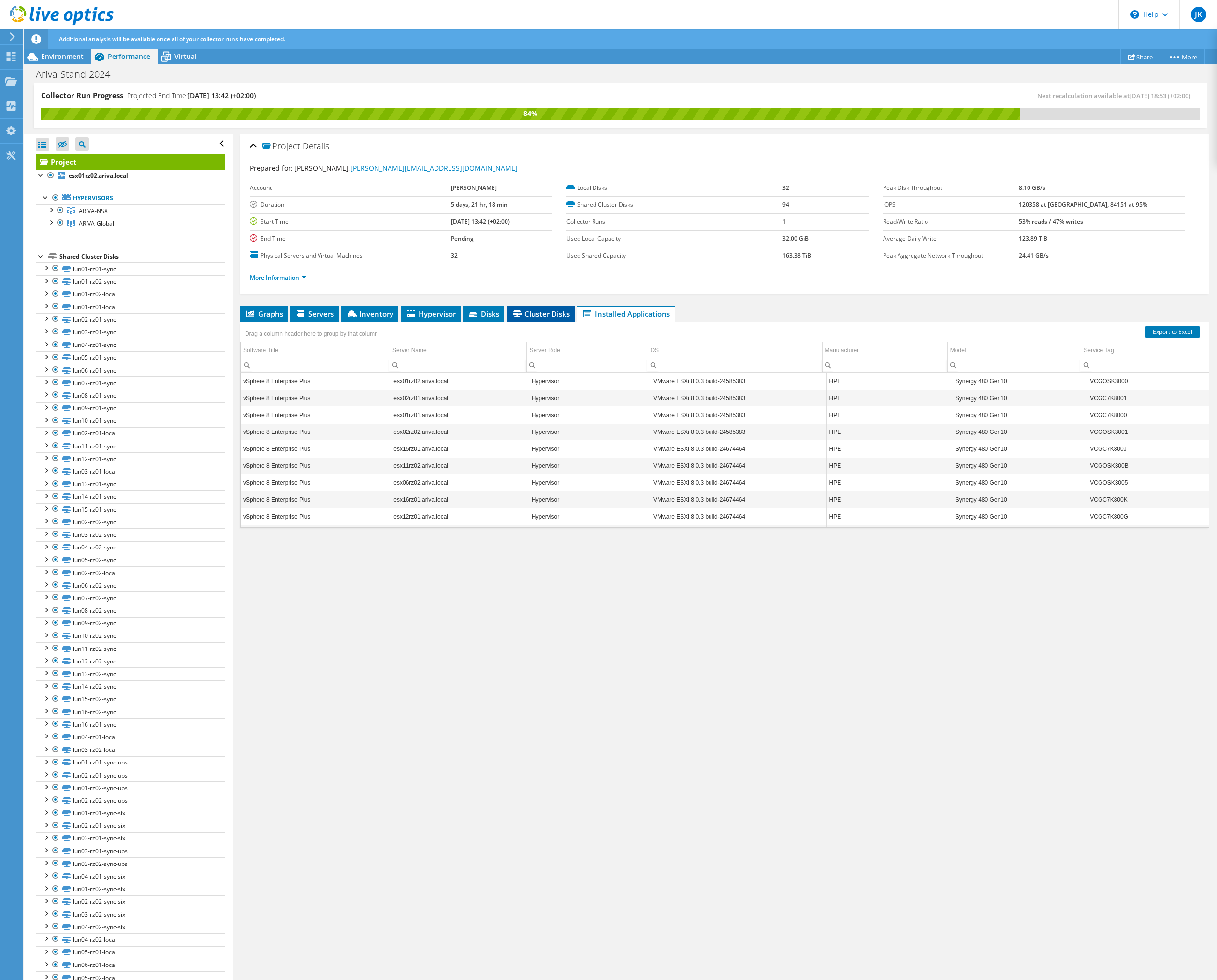
click at [549, 318] on span "Cluster Disks" at bounding box center [541, 313] width 59 height 9
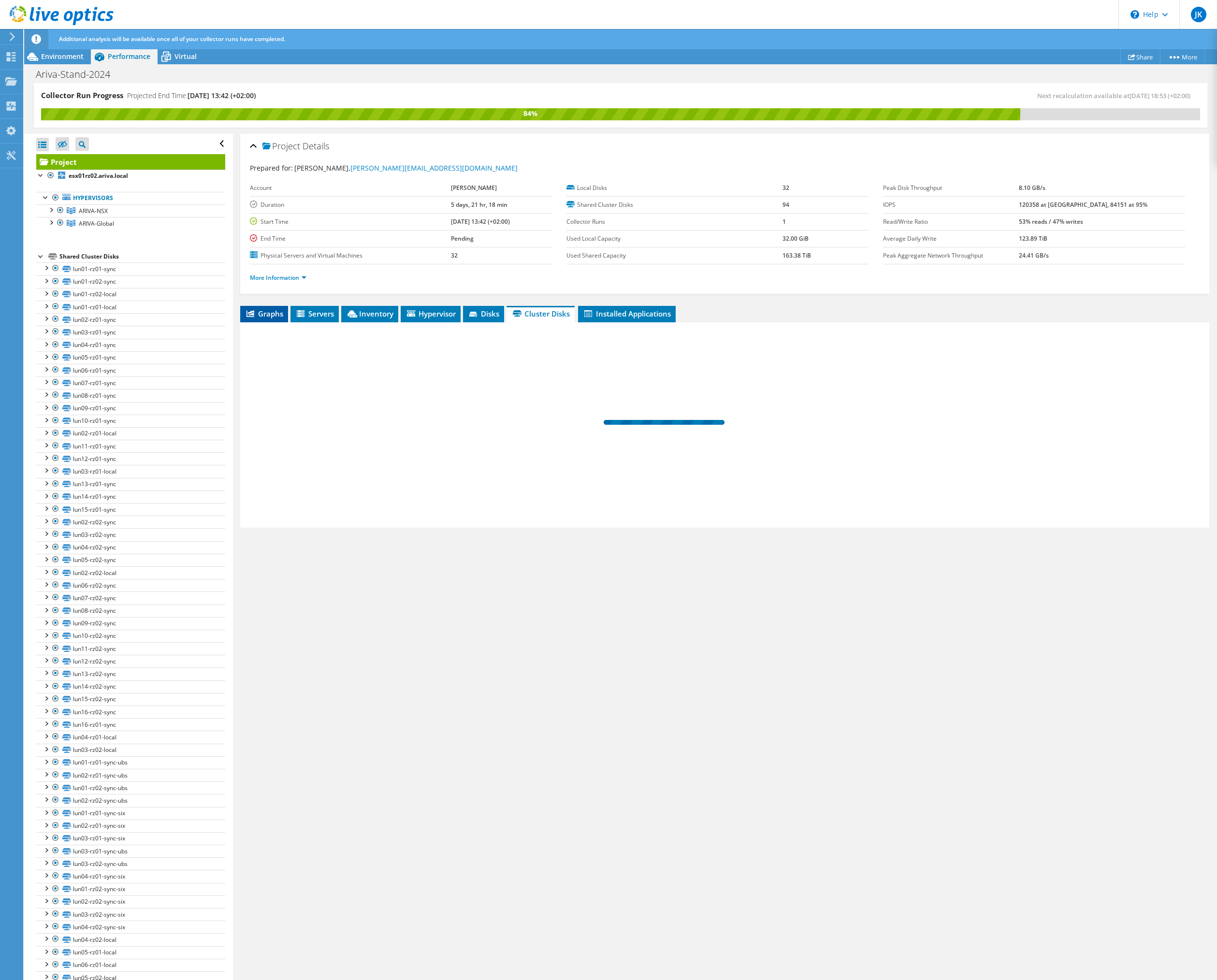
click at [264, 314] on span "Graphs" at bounding box center [264, 313] width 38 height 9
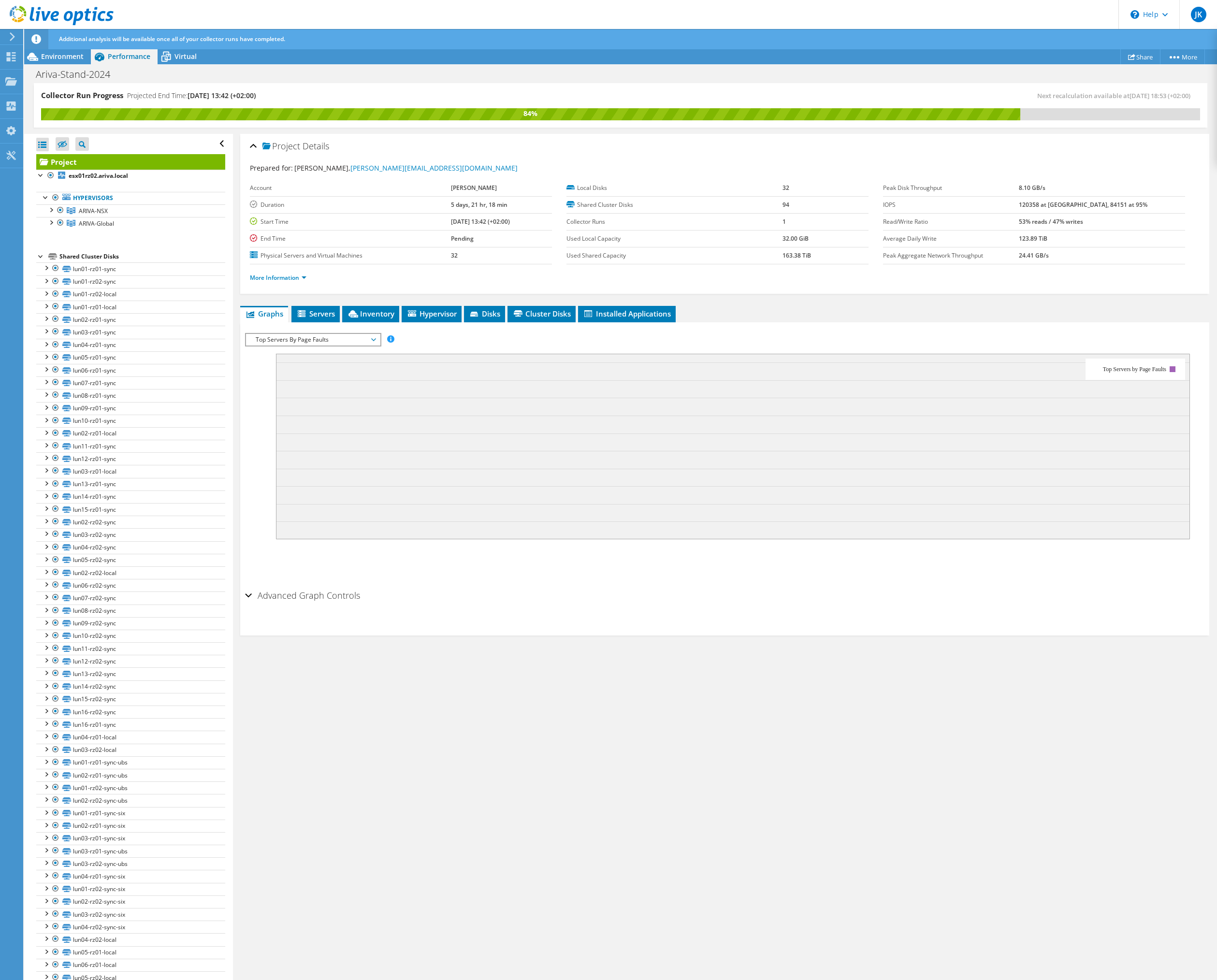
click at [297, 338] on span "Top Servers By Page Faults" at bounding box center [313, 340] width 124 height 12
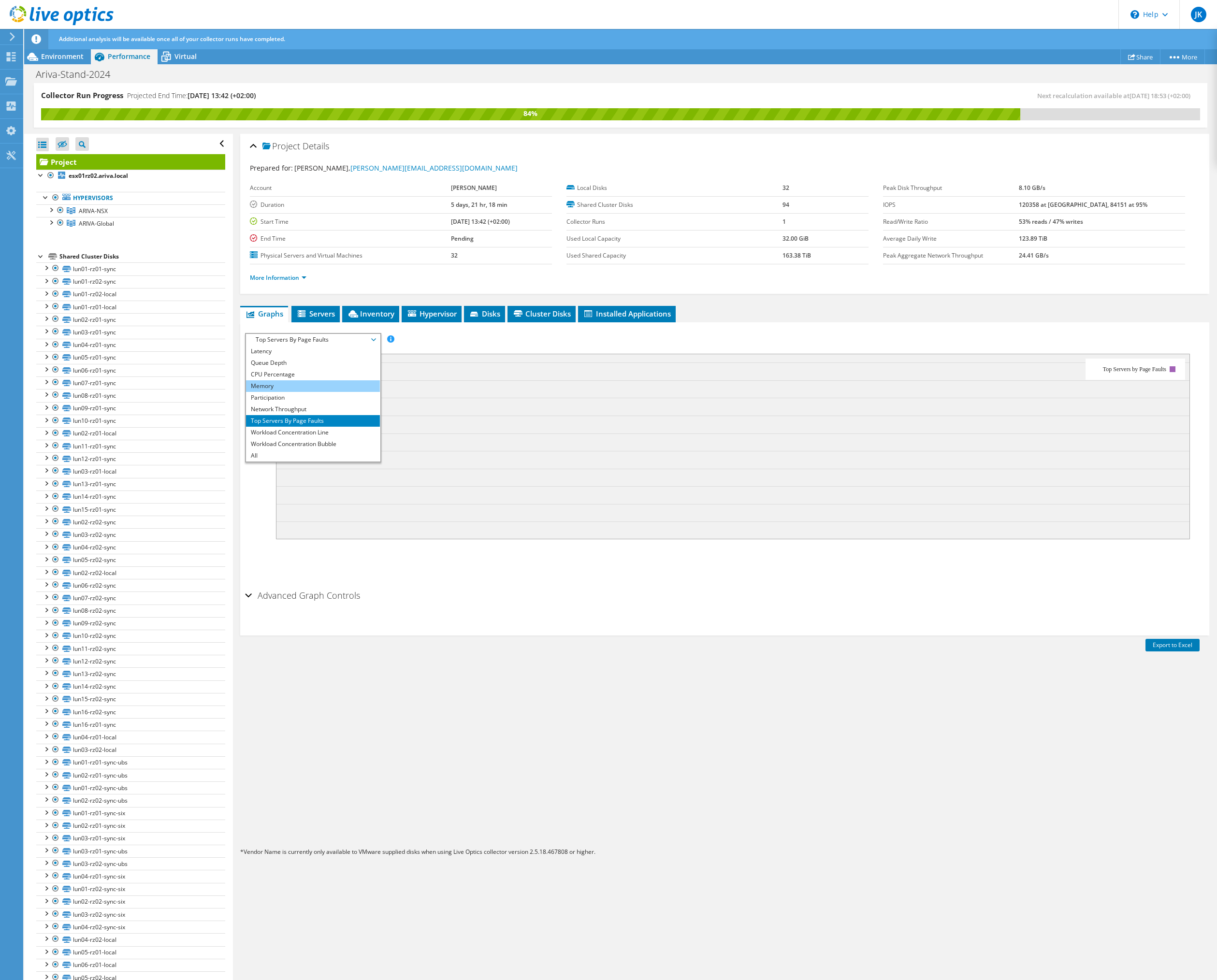
click at [294, 384] on li "Memory" at bounding box center [313, 386] width 134 height 12
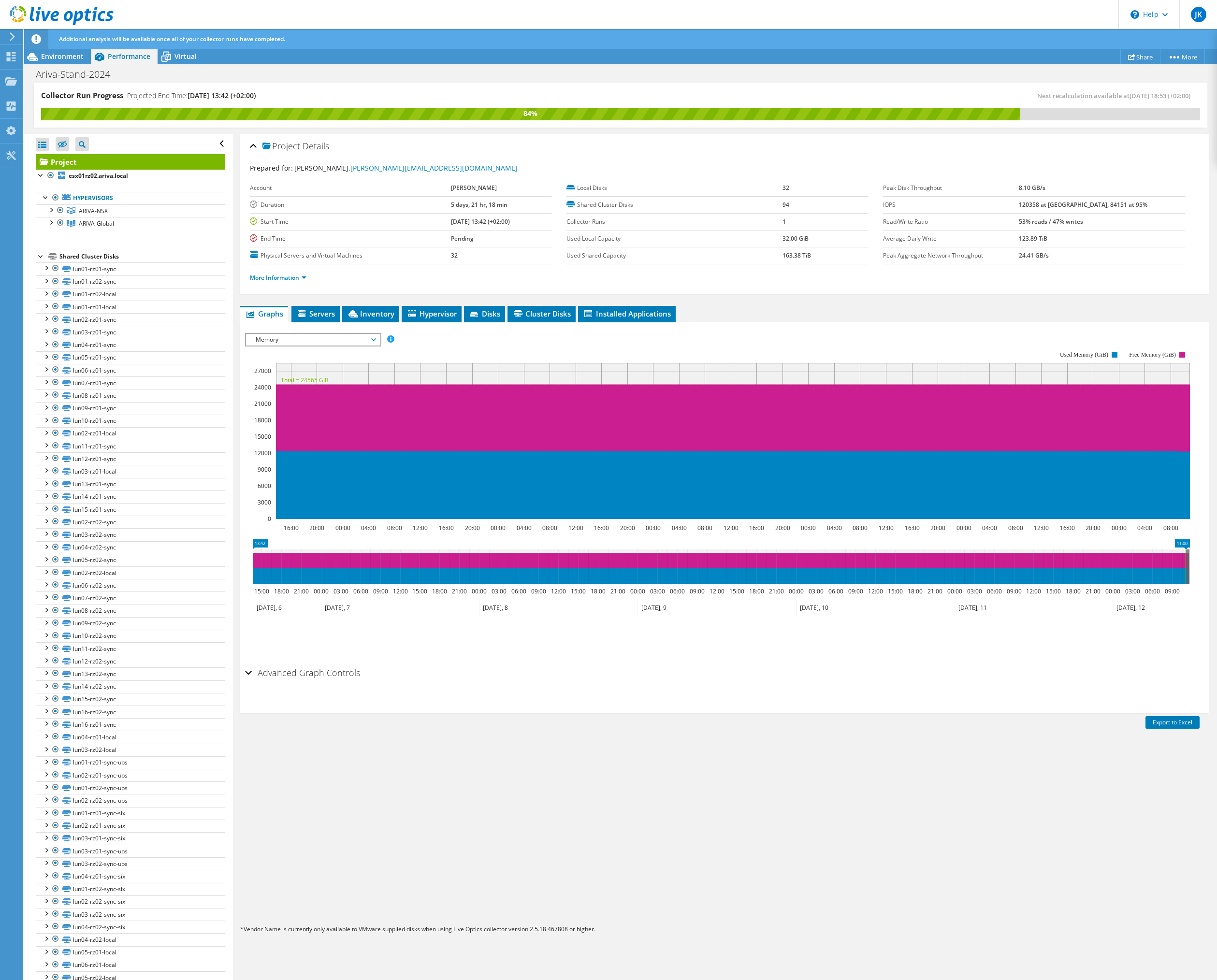
click at [563, 803] on div at bounding box center [725, 815] width 969 height 205
click at [369, 337] on span "Memory" at bounding box center [313, 340] width 124 height 12
click at [299, 374] on li "CPU Percentage" at bounding box center [313, 374] width 134 height 12
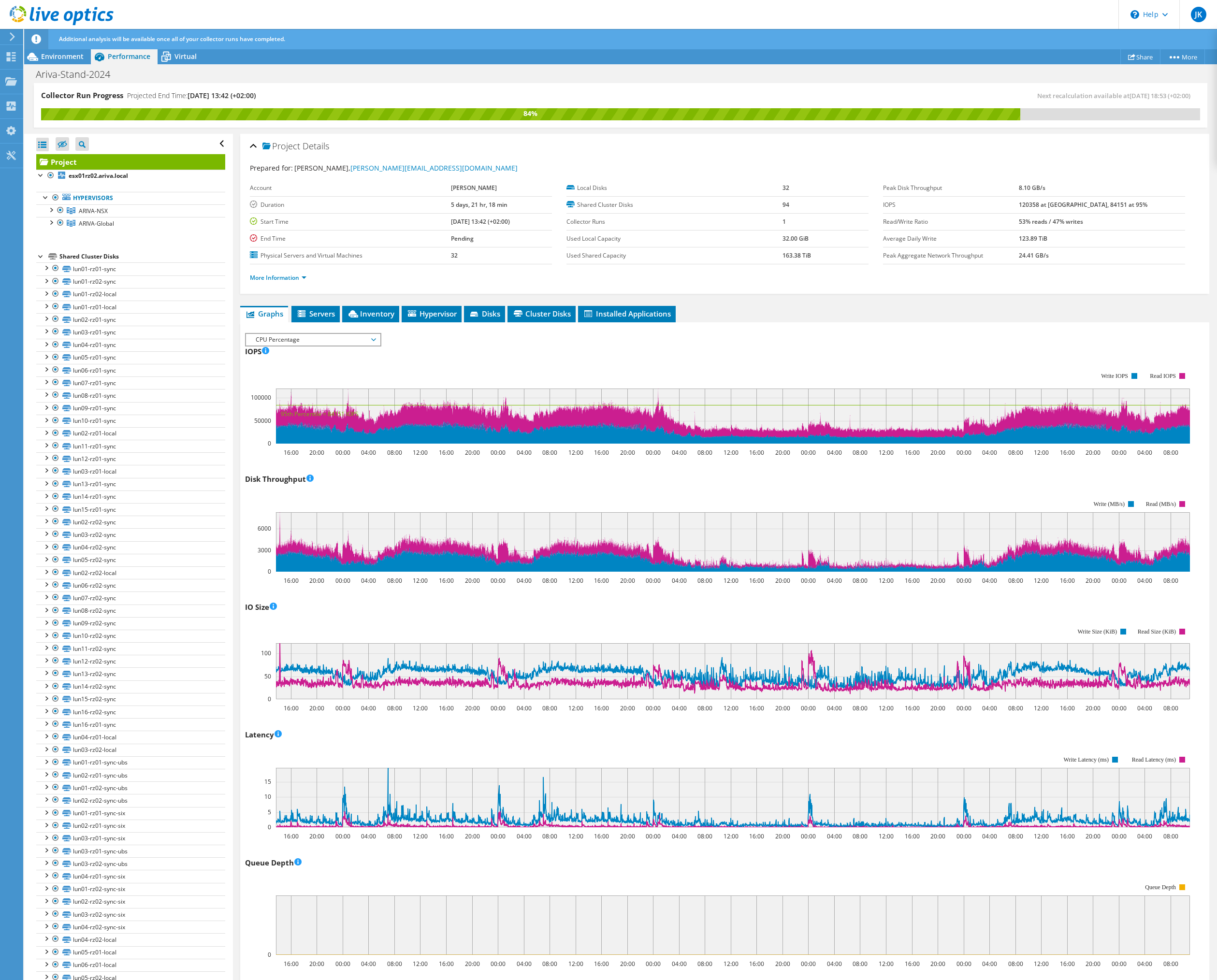
click at [372, 337] on span "CPU Percentage" at bounding box center [313, 340] width 124 height 12
click at [319, 453] on li "All" at bounding box center [313, 455] width 134 height 12
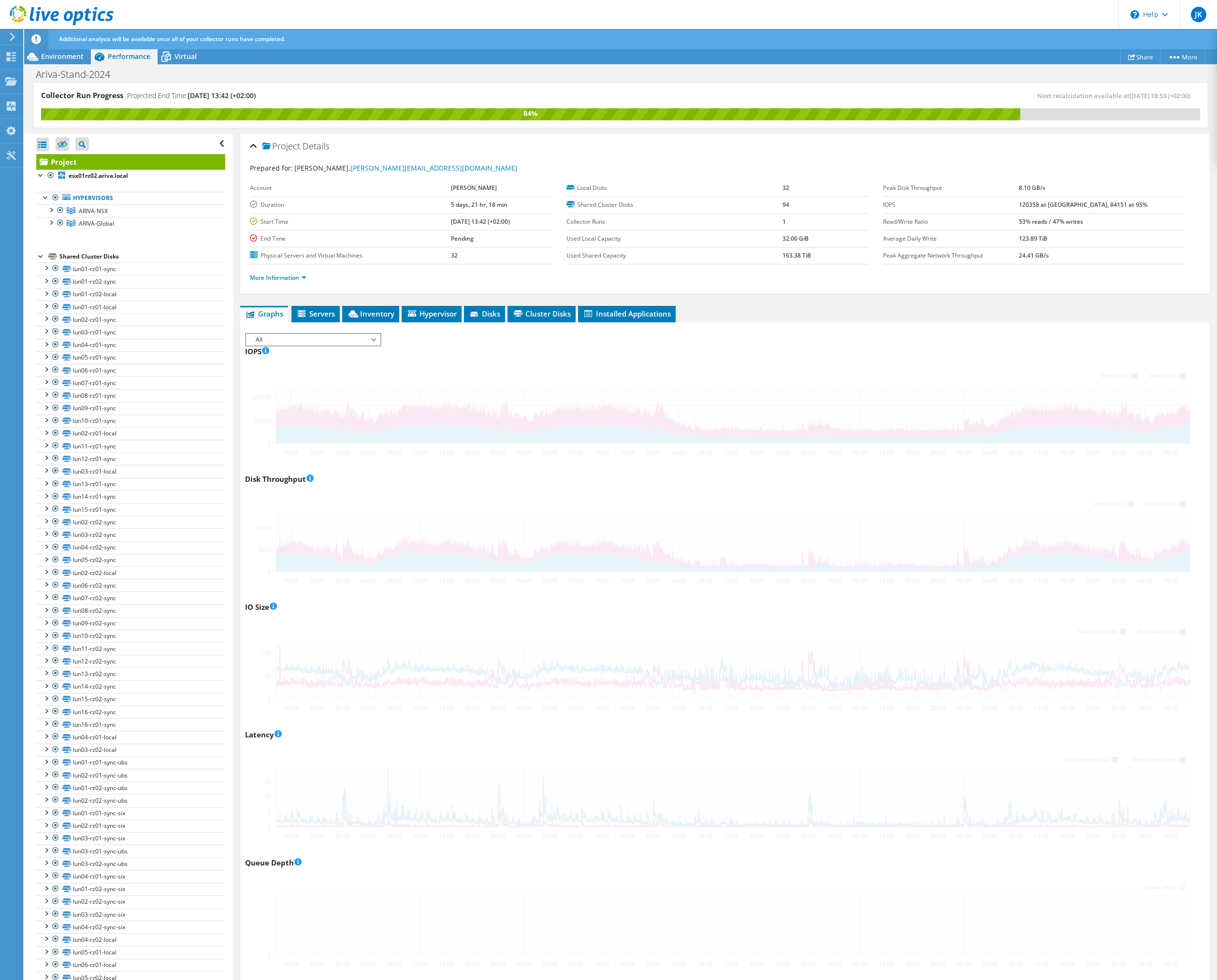
click at [534, 357] on div at bounding box center [725, 972] width 960 height 1278
